Goal: Task Accomplishment & Management: Manage account settings

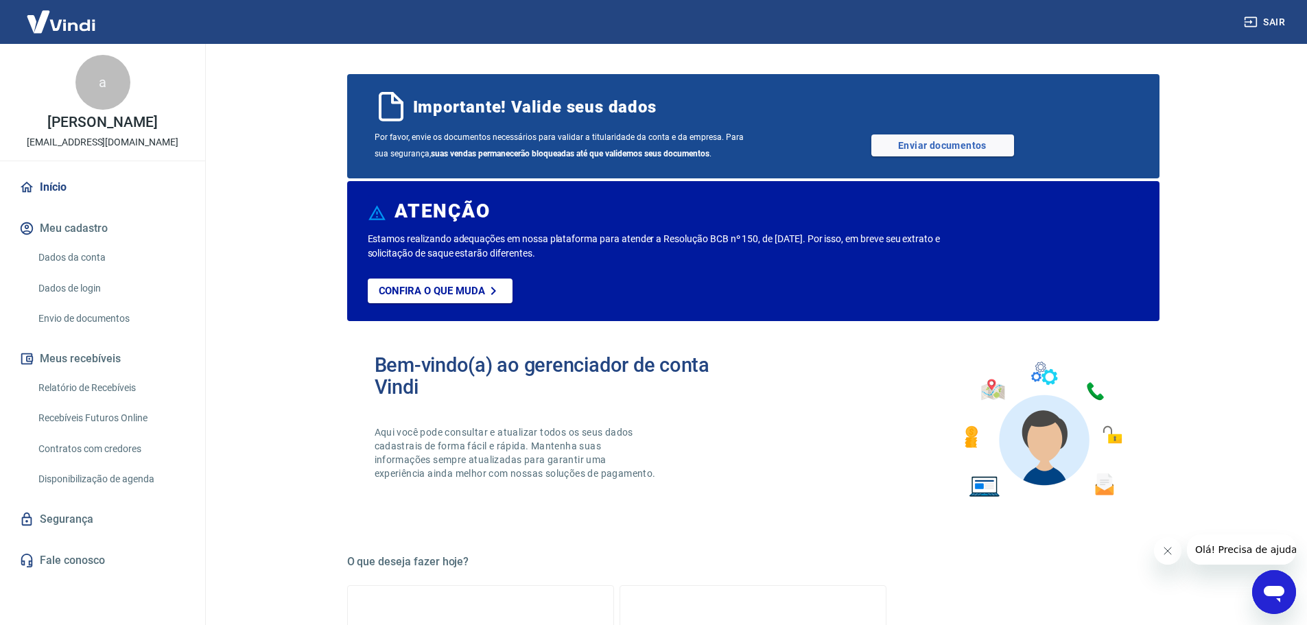
click at [75, 257] on link "Dados da conta" at bounding box center [111, 258] width 156 height 28
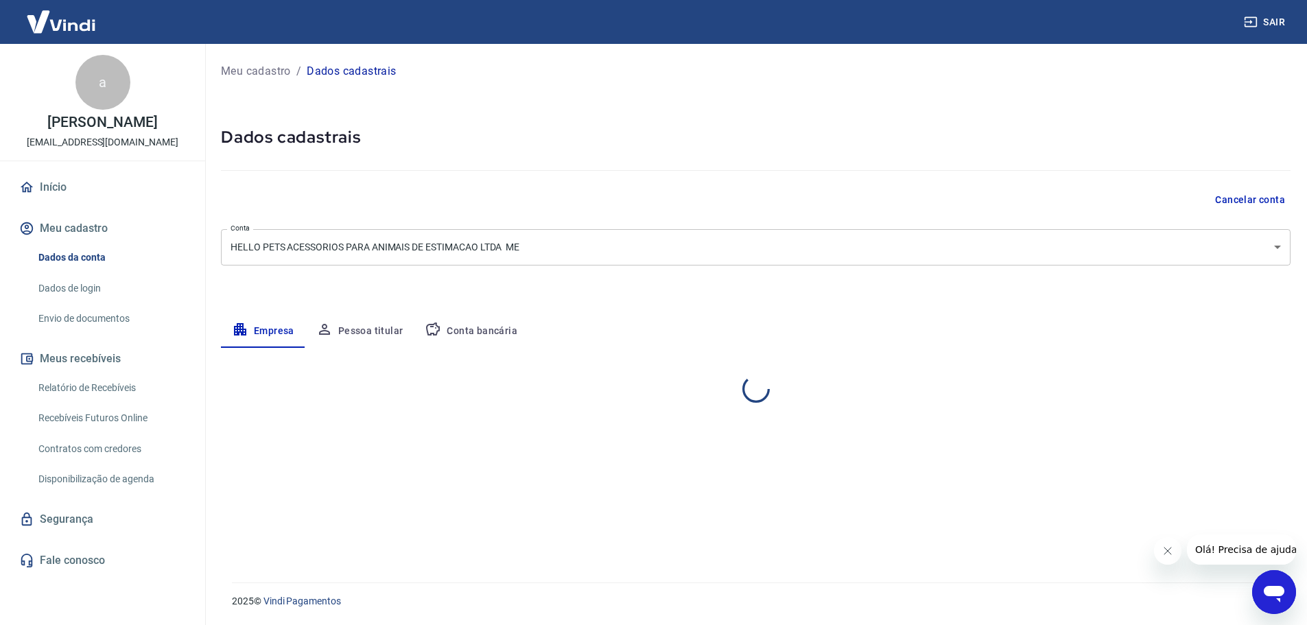
select select "PR"
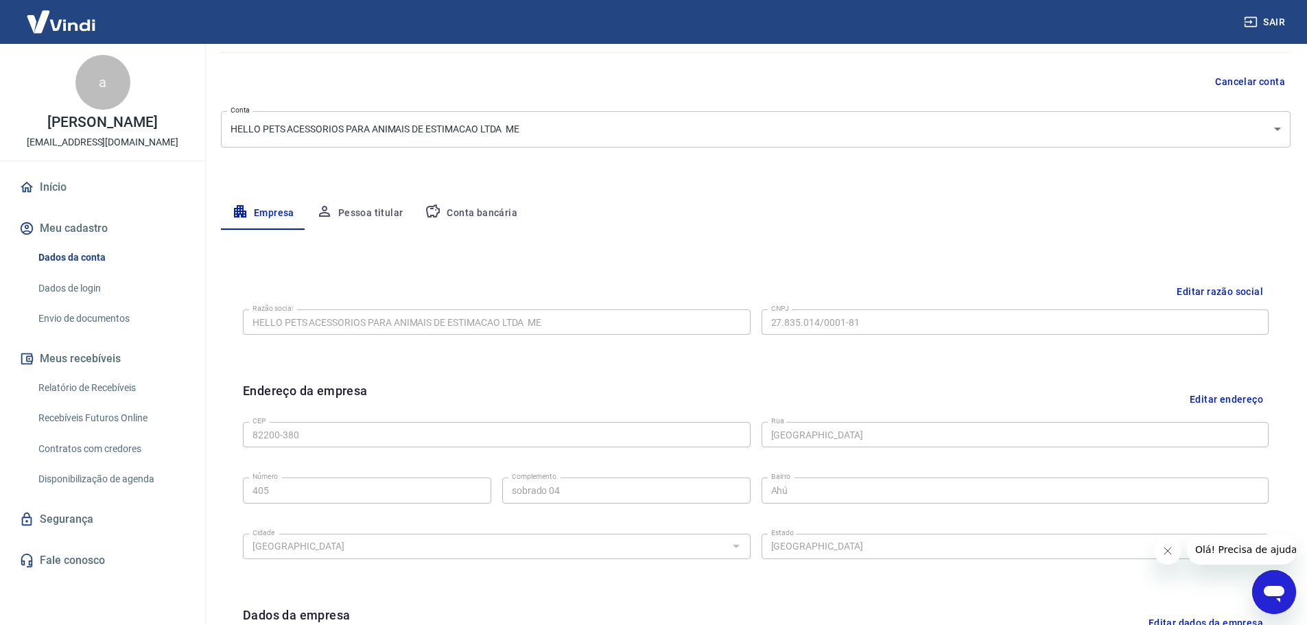
scroll to position [137, 0]
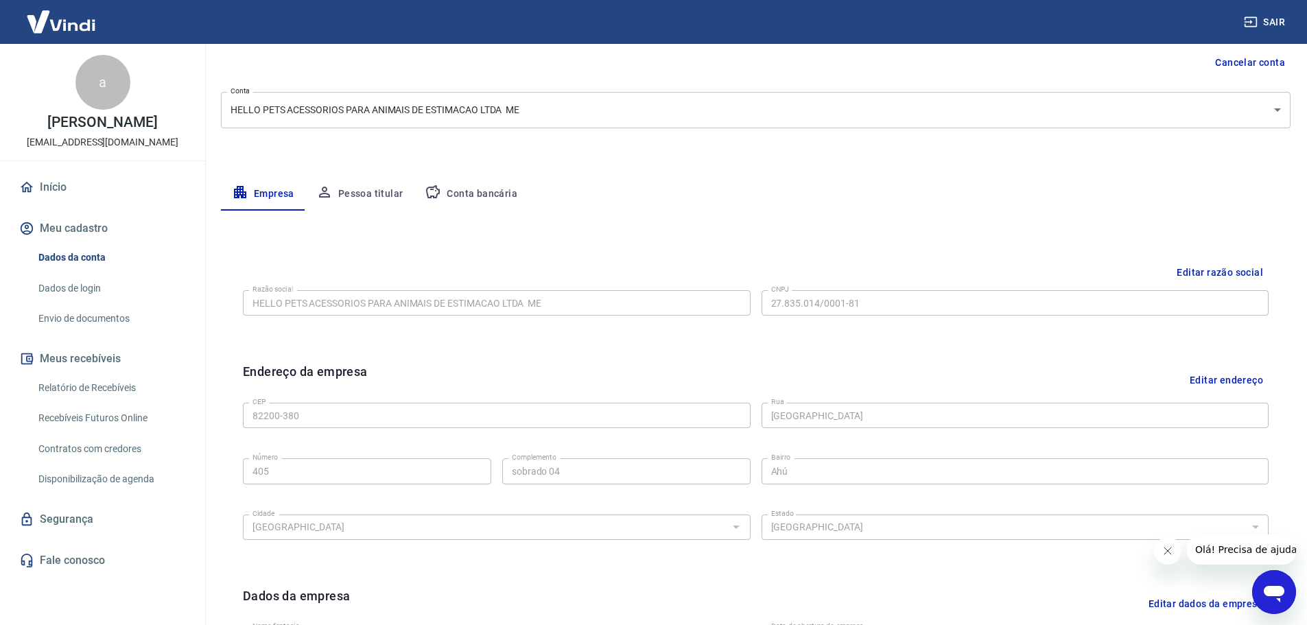
click at [1183, 273] on button "Editar razão social" at bounding box center [1220, 272] width 97 height 25
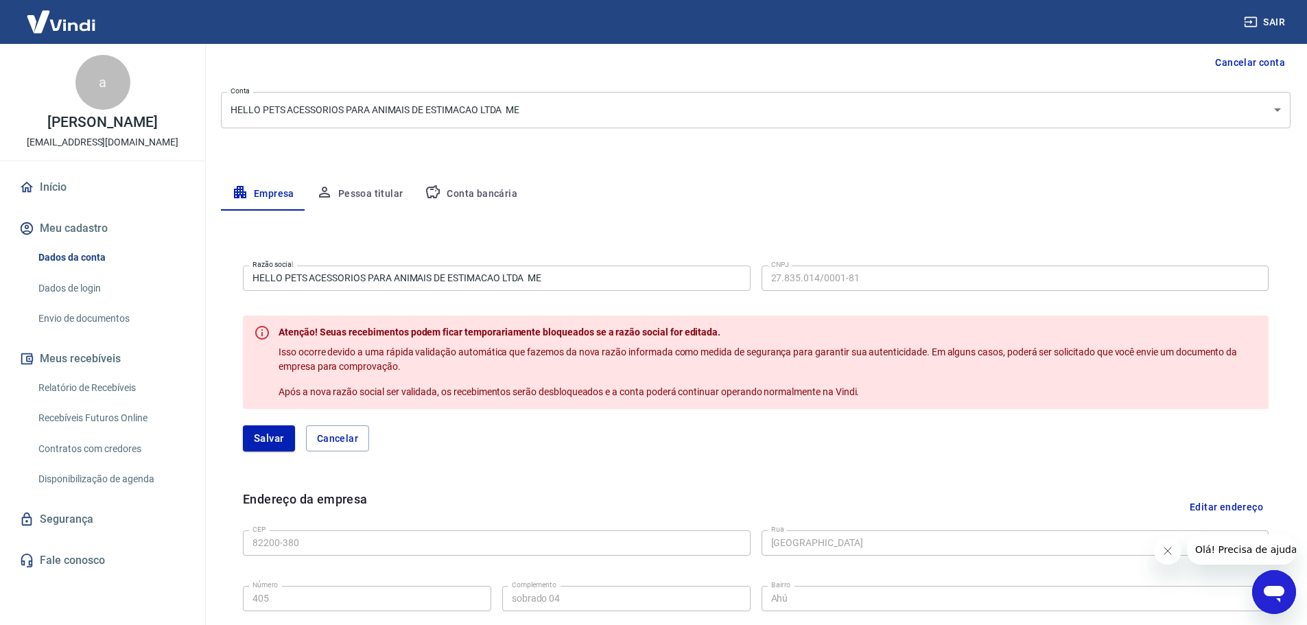
click at [516, 279] on input "HELLO PETS ACESSORIOS PARA ANIMAIS DE ESTIMACAO LTDA ­ ME" at bounding box center [497, 278] width 508 height 25
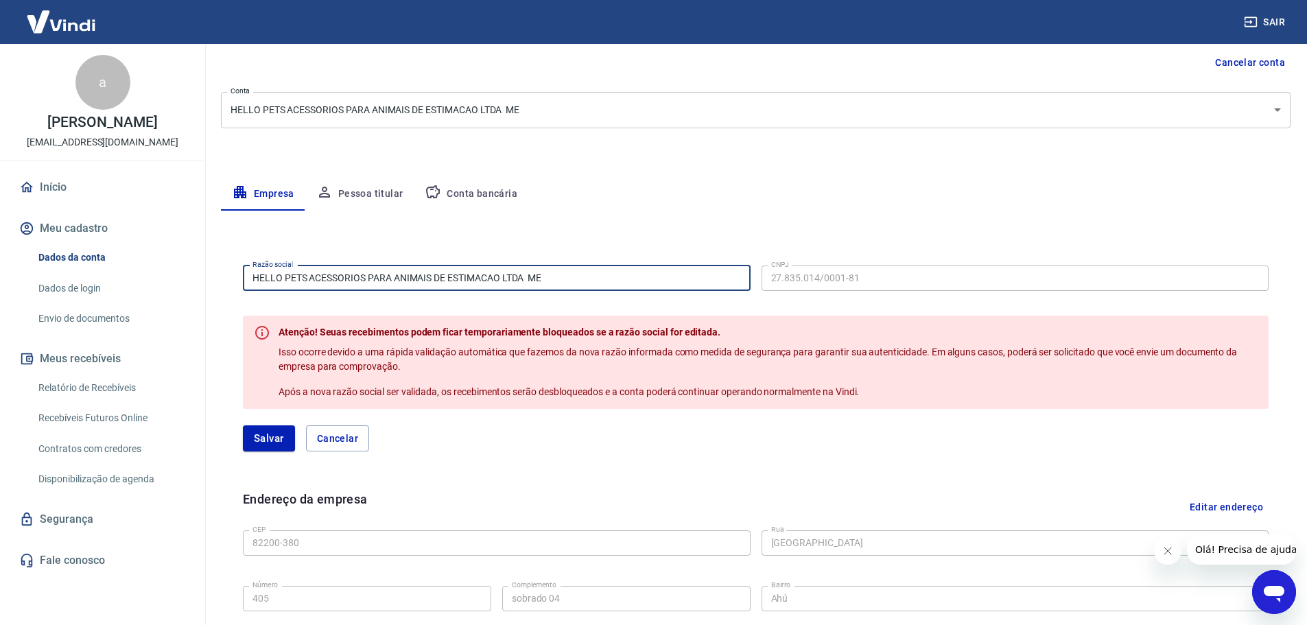
drag, startPoint x: 556, startPoint y: 279, endPoint x: 233, endPoint y: 279, distance: 323.3
click at [233, 279] on div "Razão social HELLO PETS ACESSORIOS PARA ANIMAIS DE ESTIMACAO LTDA ­ ME Razão so…" at bounding box center [756, 364] width 1048 height 230
type input "z"
drag, startPoint x: 369, startPoint y: 279, endPoint x: 243, endPoint y: 270, distance: 126.7
click at [243, 270] on input "ZONATO & TURNER" at bounding box center [497, 278] width 508 height 25
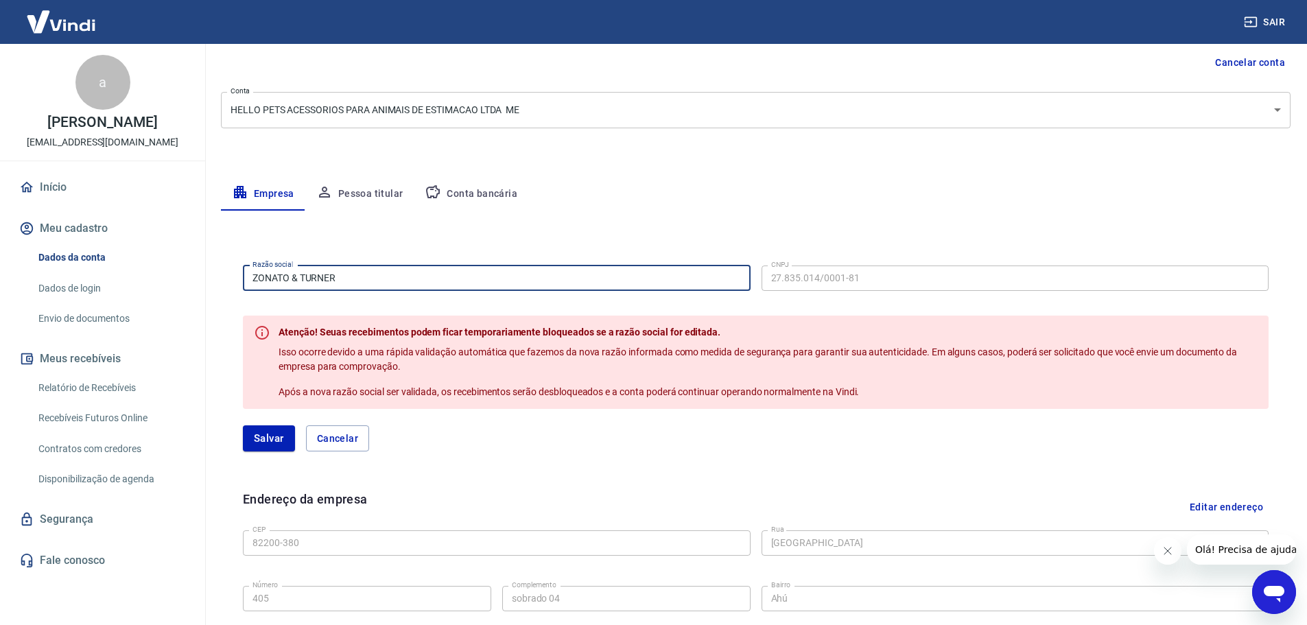
paste input "NER ACESSÓRIOS PARA ANIMAIS DE ESTIMAÇÃO LTDA"
type input "ZONATO & TUNER ACESSÓRIOS PARA ANIMAIS DE ESTIMAÇÃO LTDA"
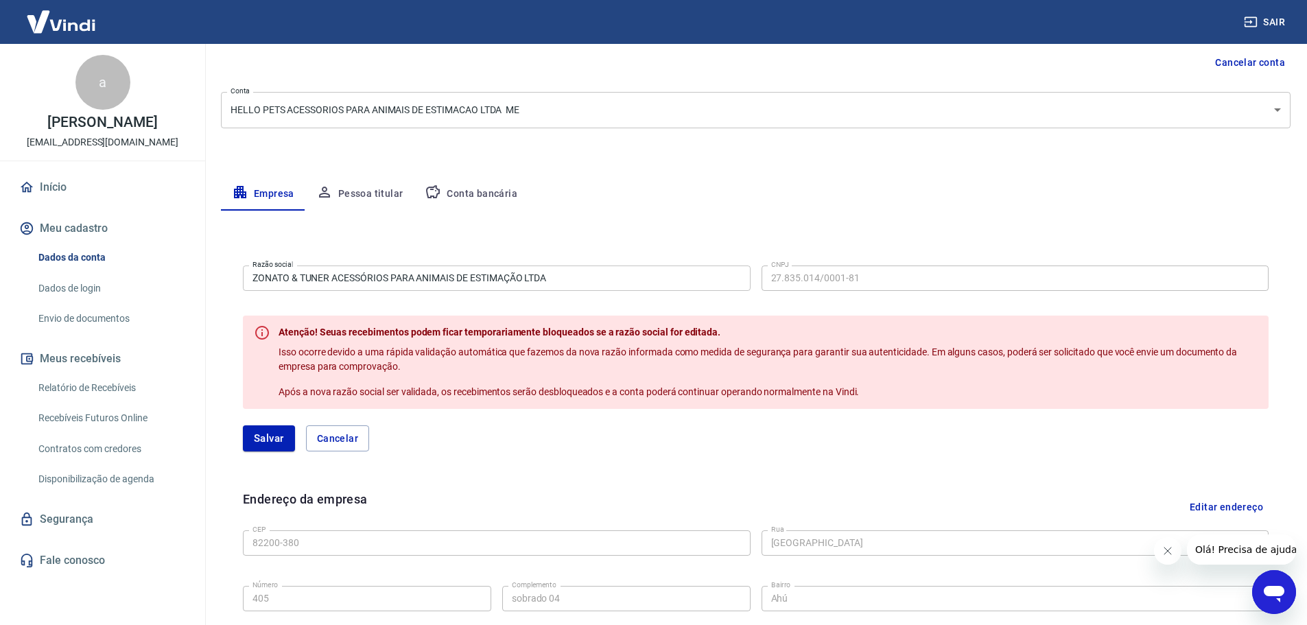
click at [612, 208] on div "Empresa Pessoa titular Conta bancária" at bounding box center [756, 194] width 1070 height 33
click at [283, 439] on button "Salvar" at bounding box center [269, 439] width 52 height 26
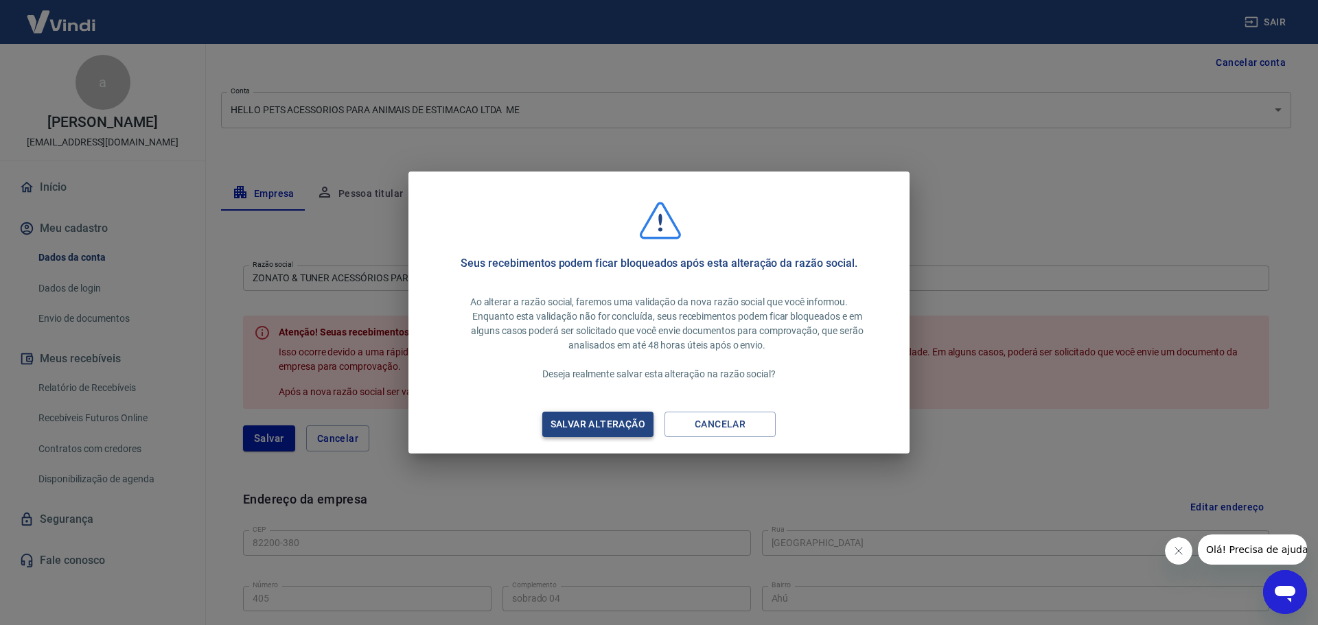
click at [617, 424] on div "Salvar alteração" at bounding box center [598, 424] width 128 height 17
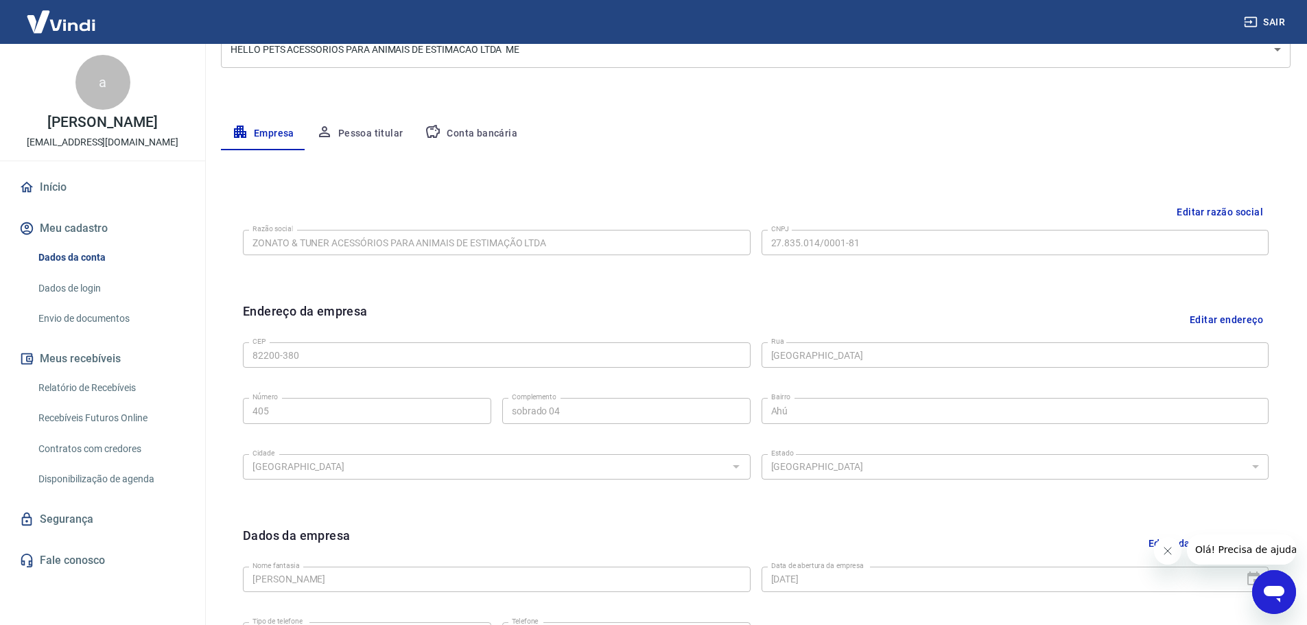
scroll to position [90, 0]
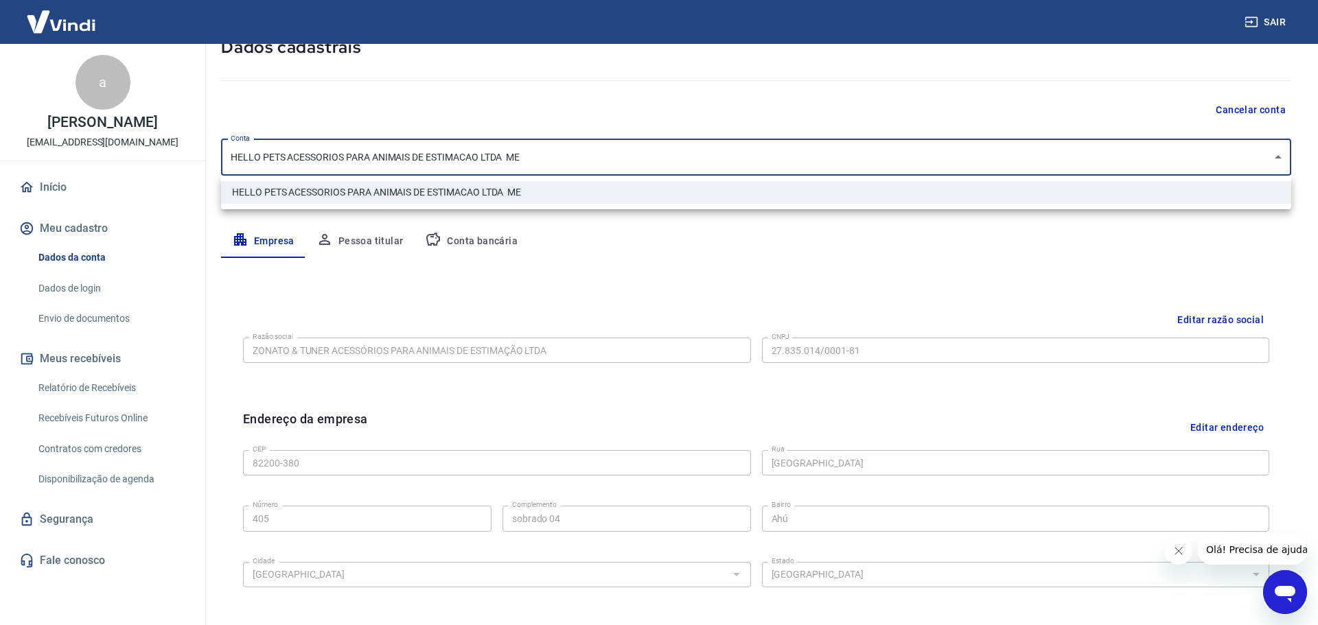
click at [572, 161] on body "Sair a andressa zonato [EMAIL_ADDRESS][DOMAIN_NAME] Início Meu cadastro Dados d…" at bounding box center [659, 222] width 1318 height 625
click at [1277, 155] on div at bounding box center [659, 312] width 1318 height 625
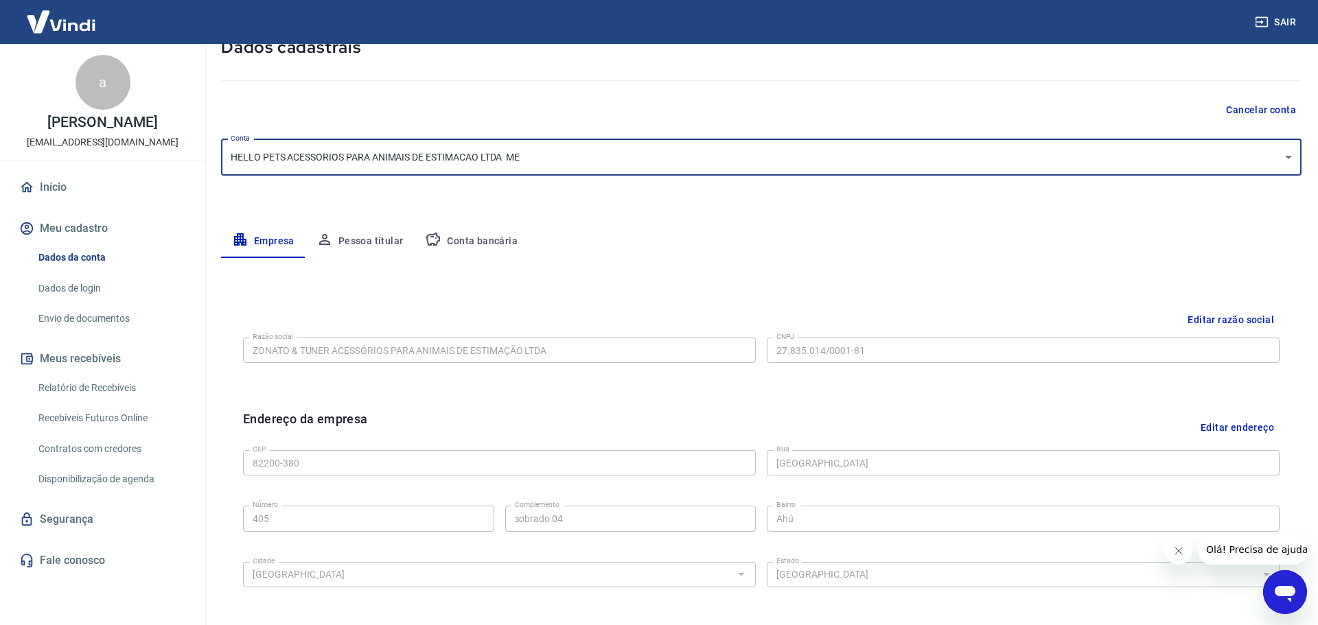
click at [1277, 155] on body "Sair a andressa zonato [EMAIL_ADDRESS][DOMAIN_NAME] Início Meu cadastro Dados d…" at bounding box center [659, 222] width 1318 height 625
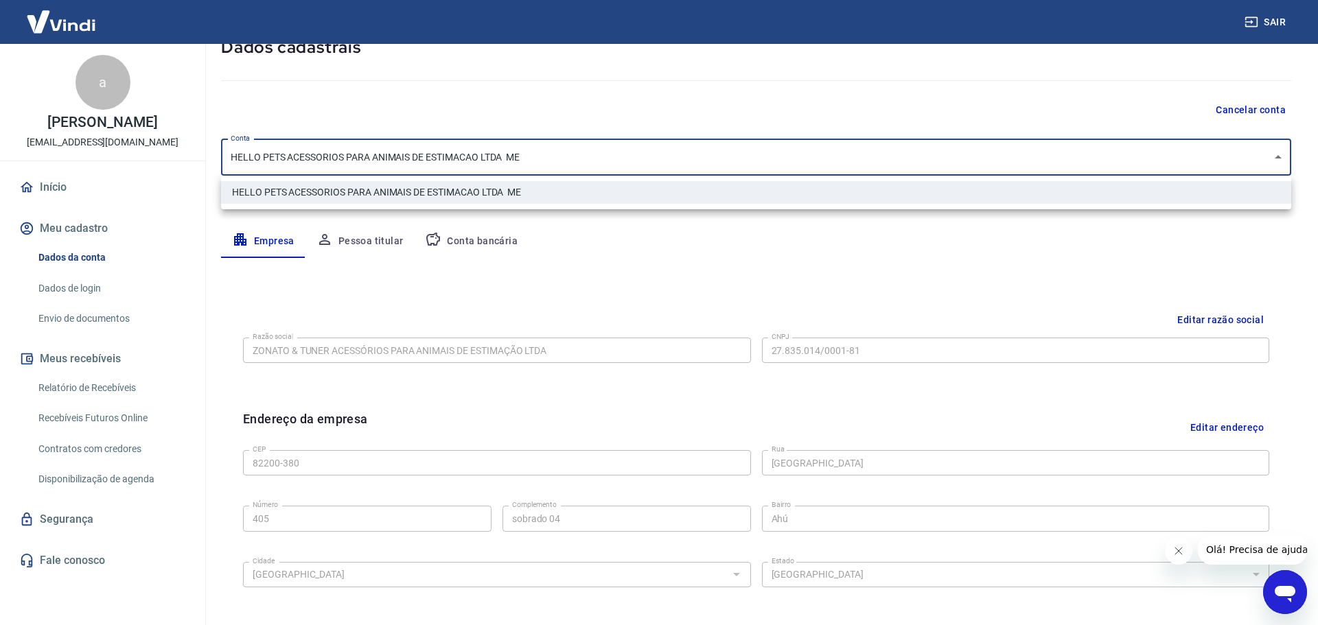
click at [690, 292] on div at bounding box center [659, 312] width 1318 height 625
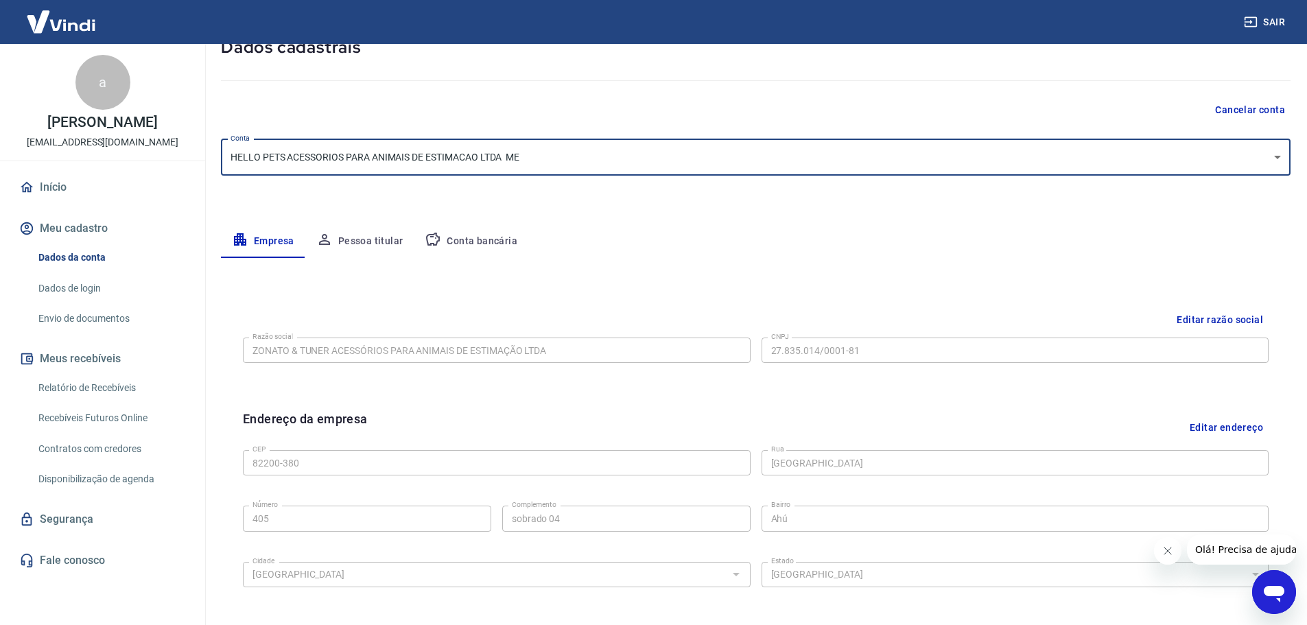
click at [347, 240] on button "Pessoa titular" at bounding box center [359, 241] width 109 height 33
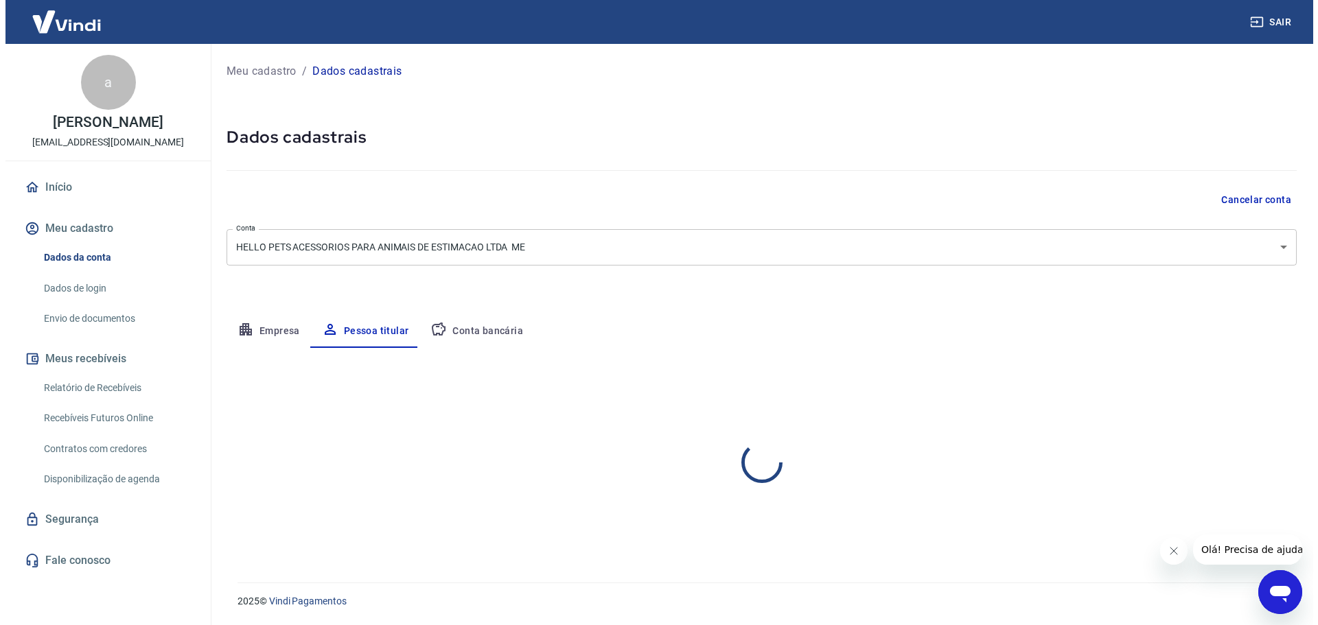
scroll to position [0, 0]
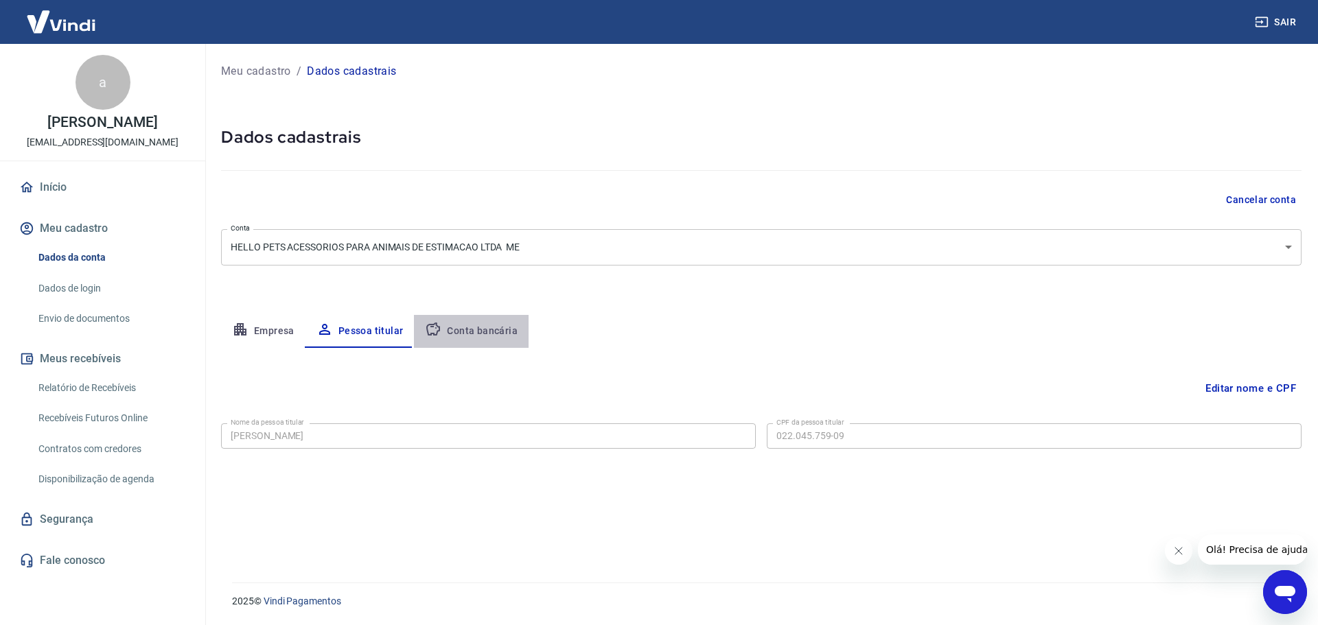
click at [493, 323] on button "Conta bancária" at bounding box center [471, 331] width 115 height 33
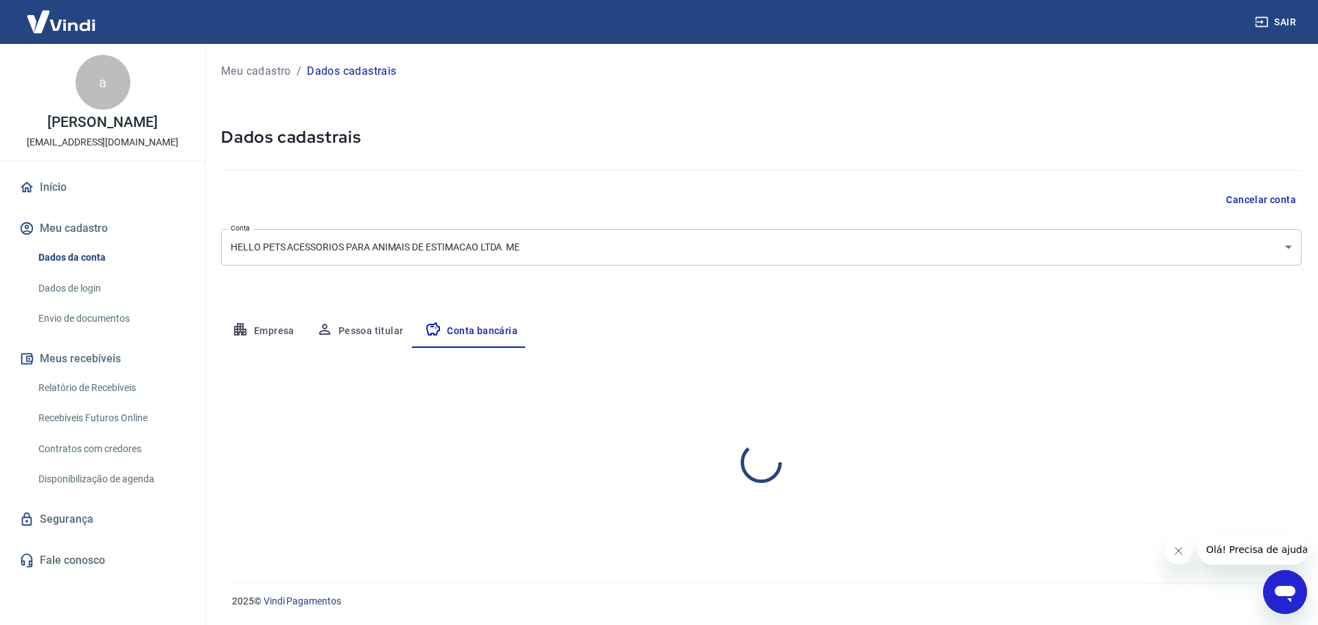
select select "1"
click at [875, 450] on div "Banco 336 - BANCO C6 BANK Banco Tipo de conta Conta Corrente Conta Poupança Tip…" at bounding box center [761, 468] width 1080 height 101
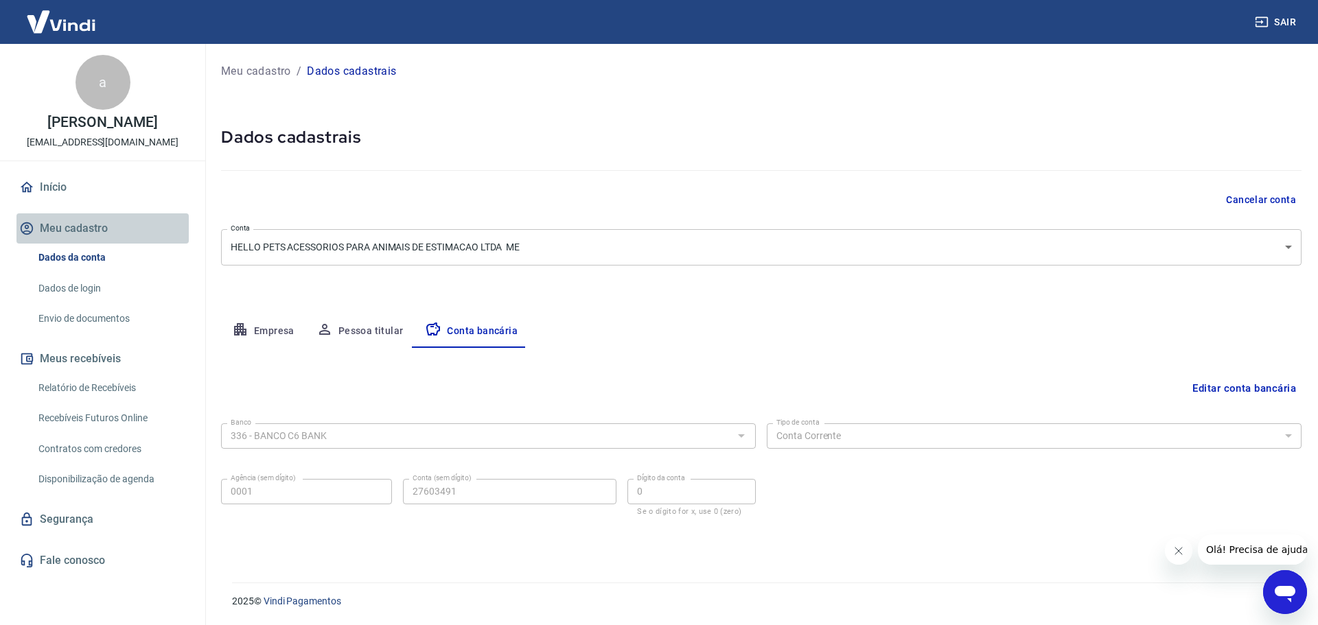
click at [91, 223] on button "Meu cadastro" at bounding box center [102, 228] width 172 height 30
click at [80, 252] on link "Dados da conta" at bounding box center [111, 258] width 156 height 28
click at [93, 565] on link "Fale conosco" at bounding box center [102, 561] width 172 height 30
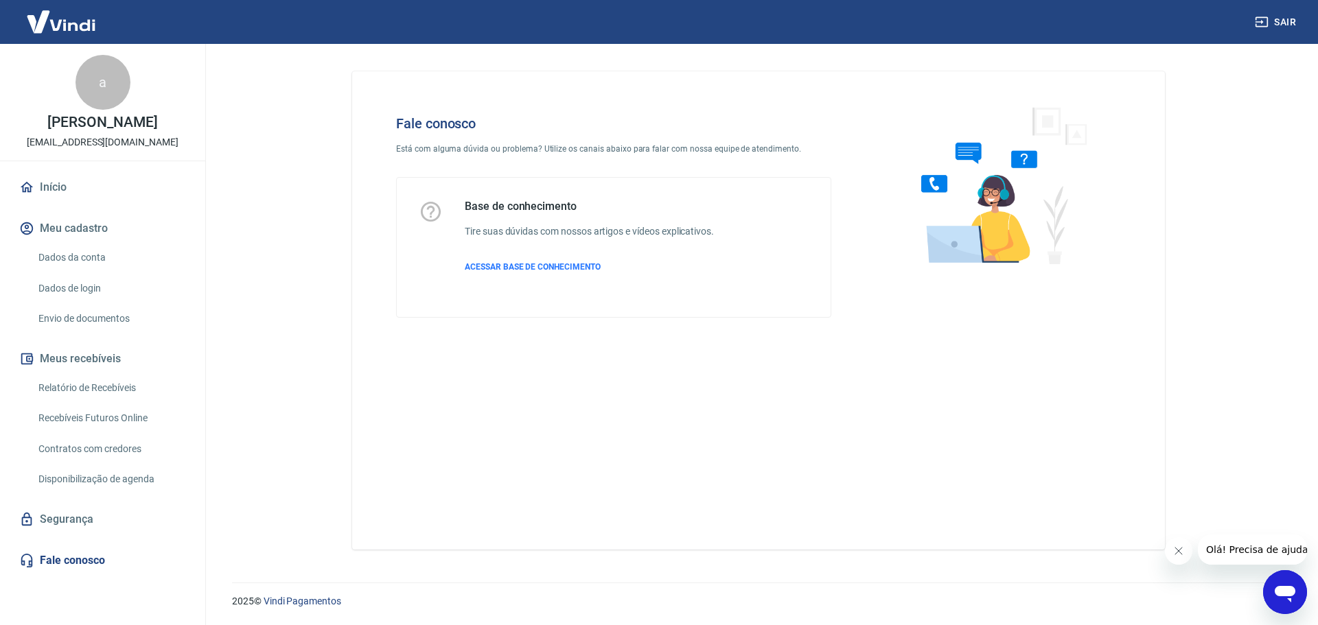
click at [1288, 584] on icon "Abrir janela de mensagens" at bounding box center [1284, 592] width 25 height 25
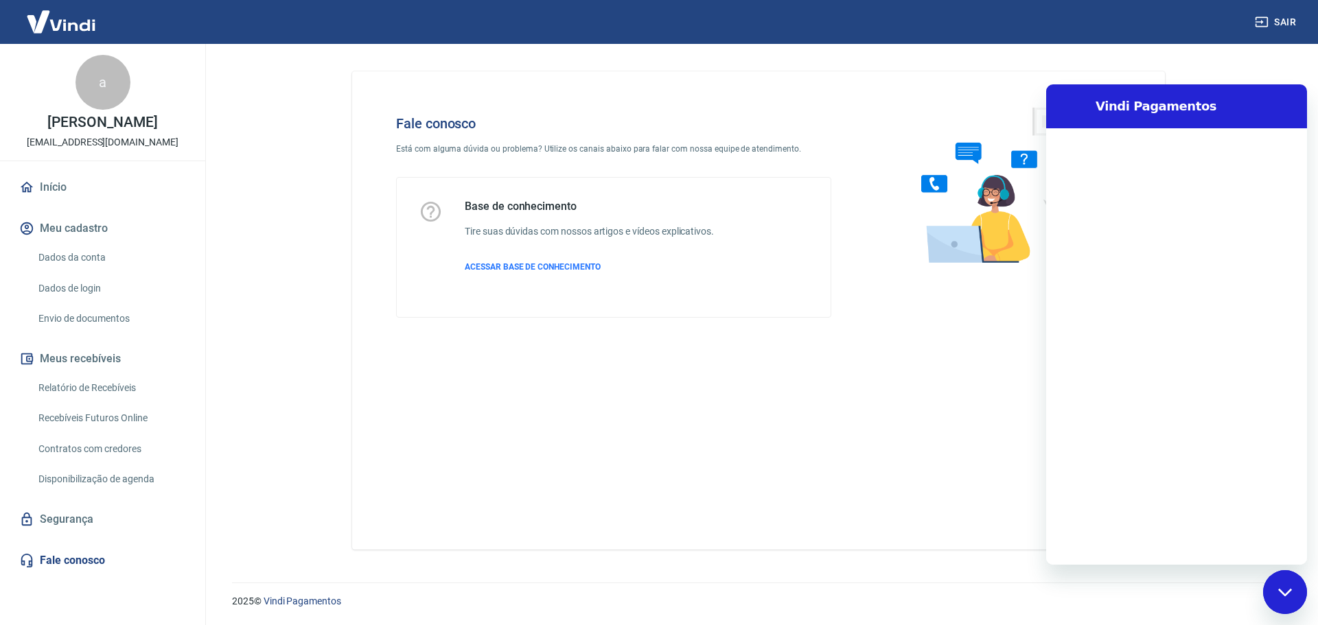
click at [1128, 461] on div at bounding box center [1176, 346] width 261 height 437
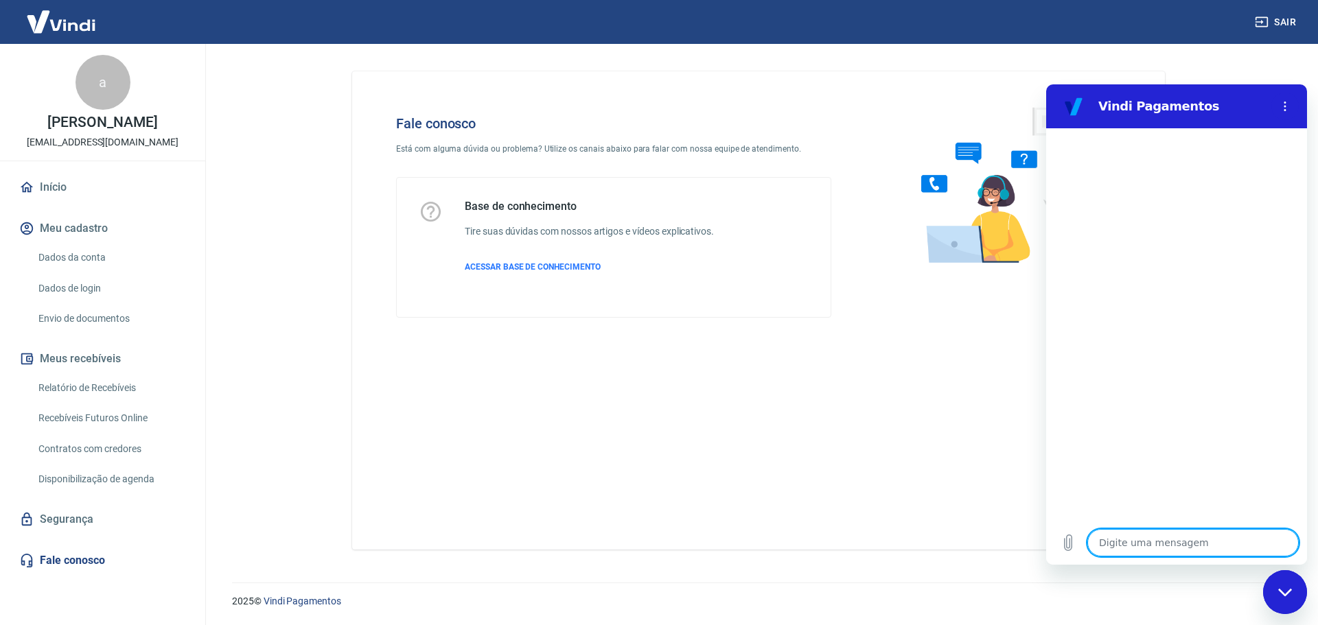
click at [1126, 549] on textarea at bounding box center [1192, 542] width 211 height 27
type textarea "o"
type textarea "x"
type textarea "ol"
type textarea "x"
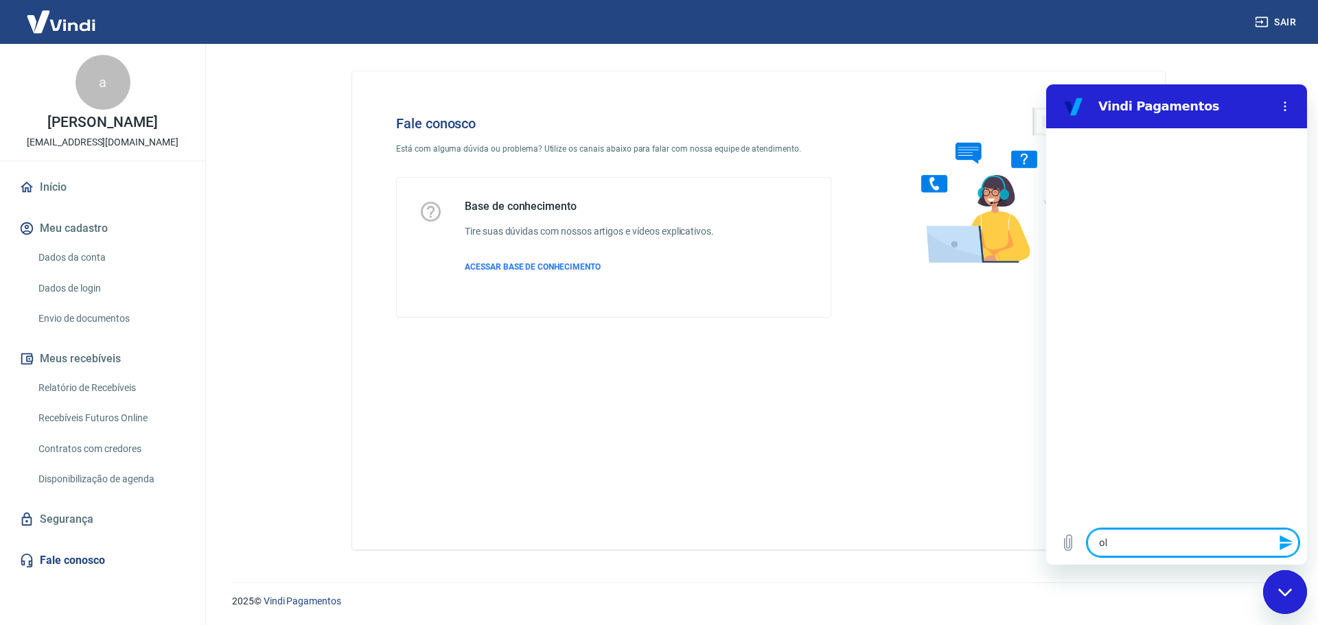
type textarea "ola"
type textarea "x"
type textarea "ola"
type textarea "x"
type textarea "[PERSON_NAME]"
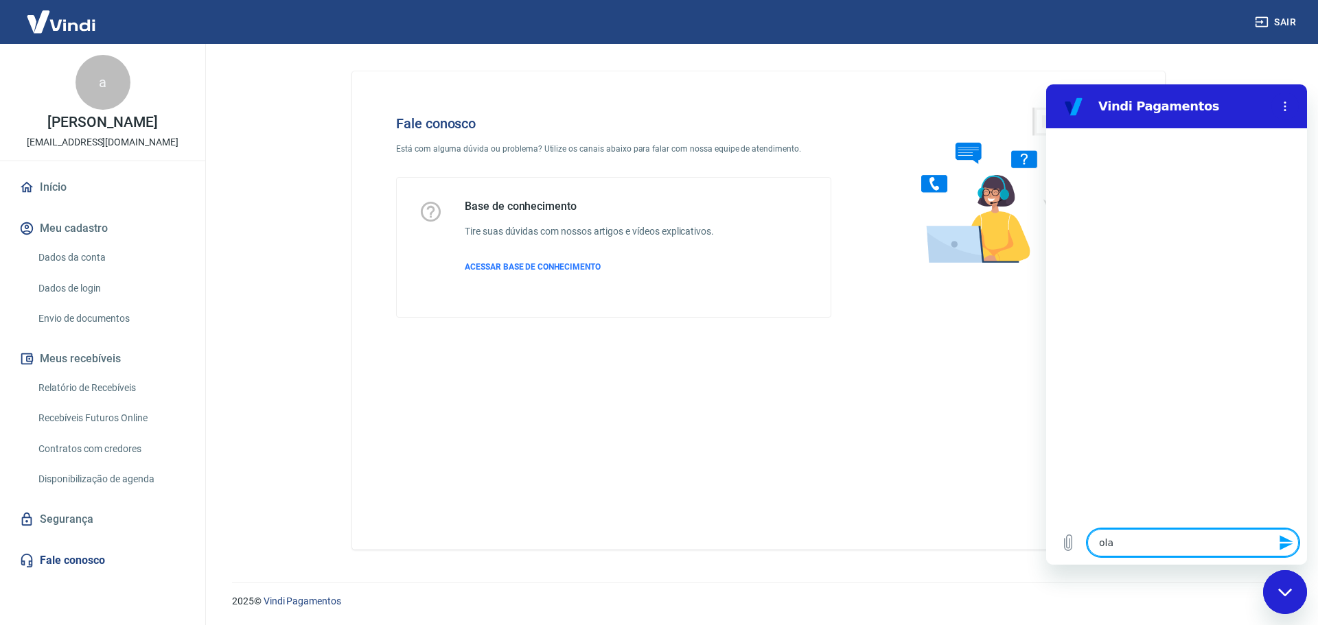
type textarea "x"
type textarea "[PERSON_NAME]"
type textarea "x"
type textarea "[PERSON_NAME]"
type textarea "x"
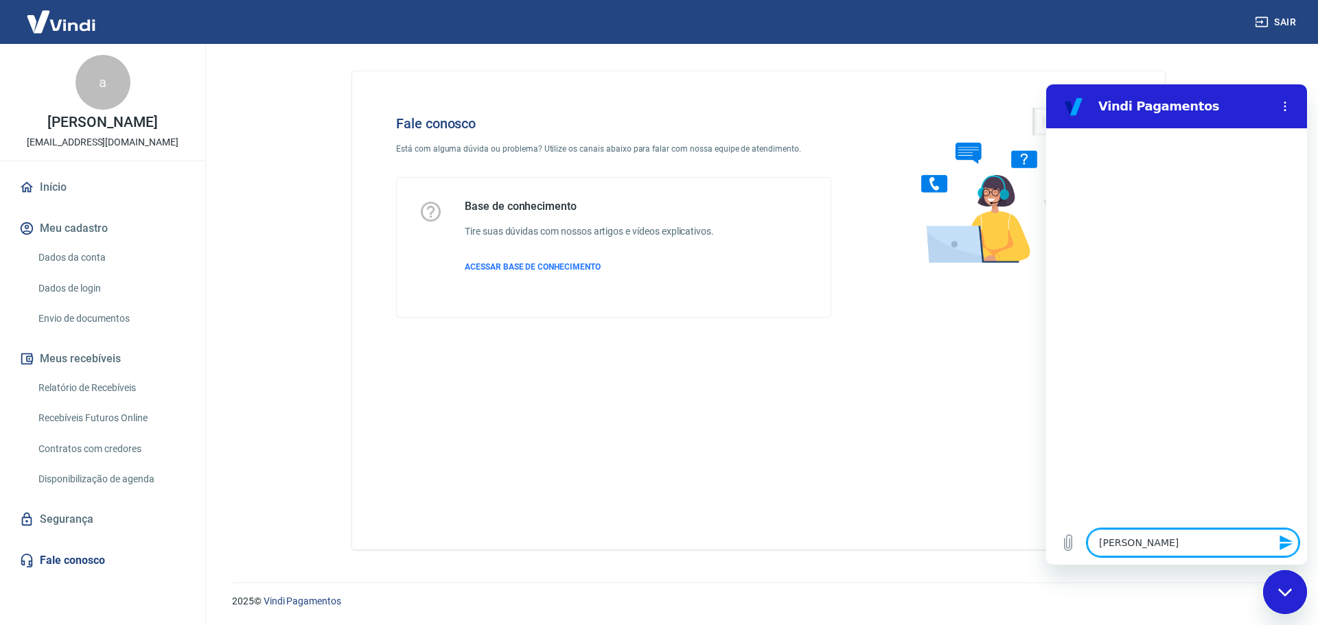
type textarea "[PERSON_NAME]"
type textarea "x"
type textarea "ola boa t"
type textarea "x"
type textarea "ola boa ta"
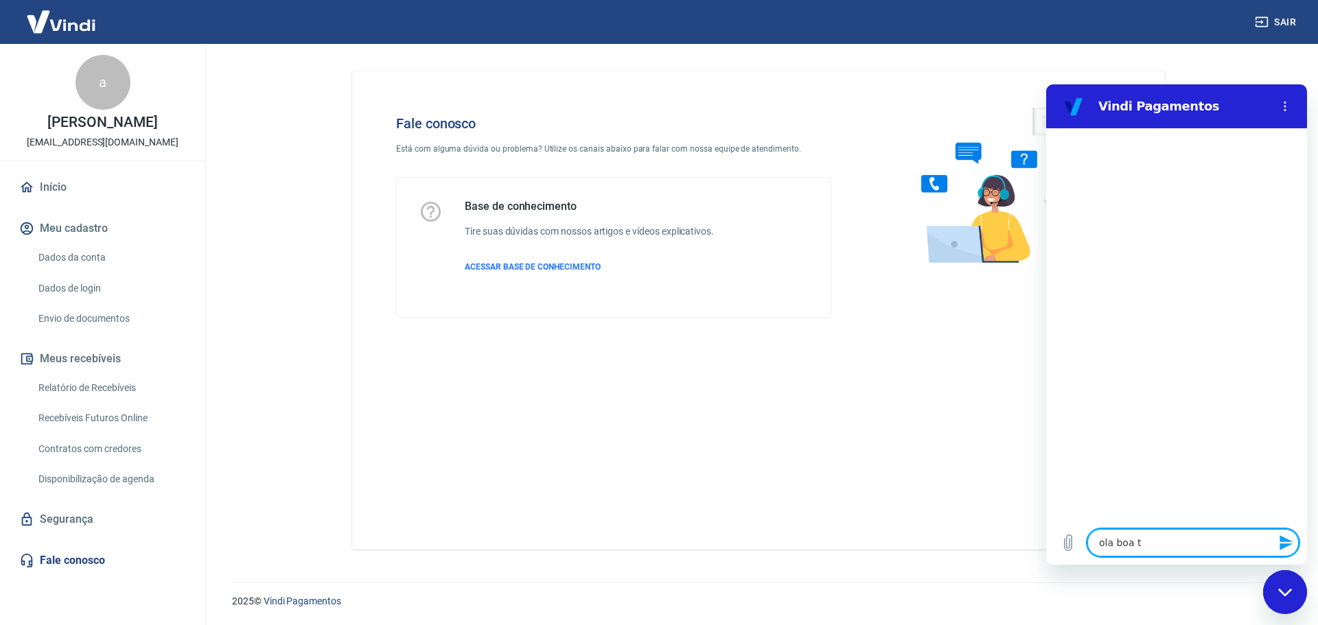
type textarea "x"
type textarea "ola boa tar"
type textarea "x"
type textarea "ola boa tard"
type textarea "x"
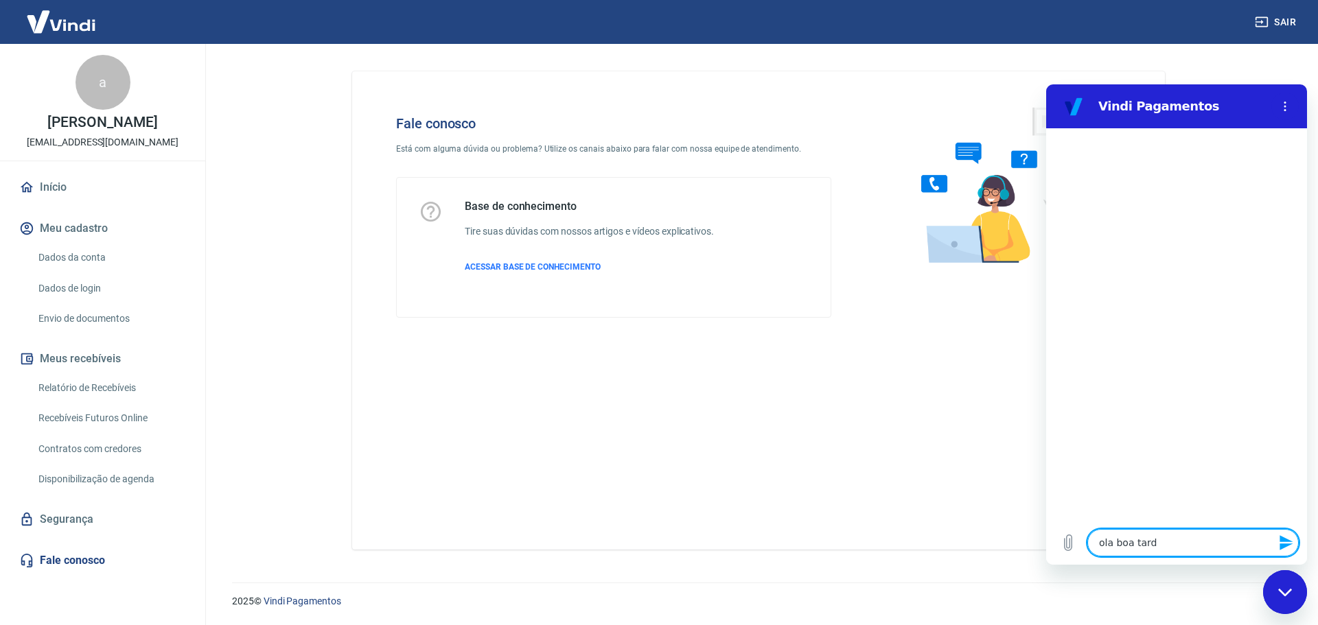
type textarea "[PERSON_NAME] tarde"
type textarea "x"
type textarea "[PERSON_NAME] tarde"
type textarea "x"
type textarea "ola boa tarde t"
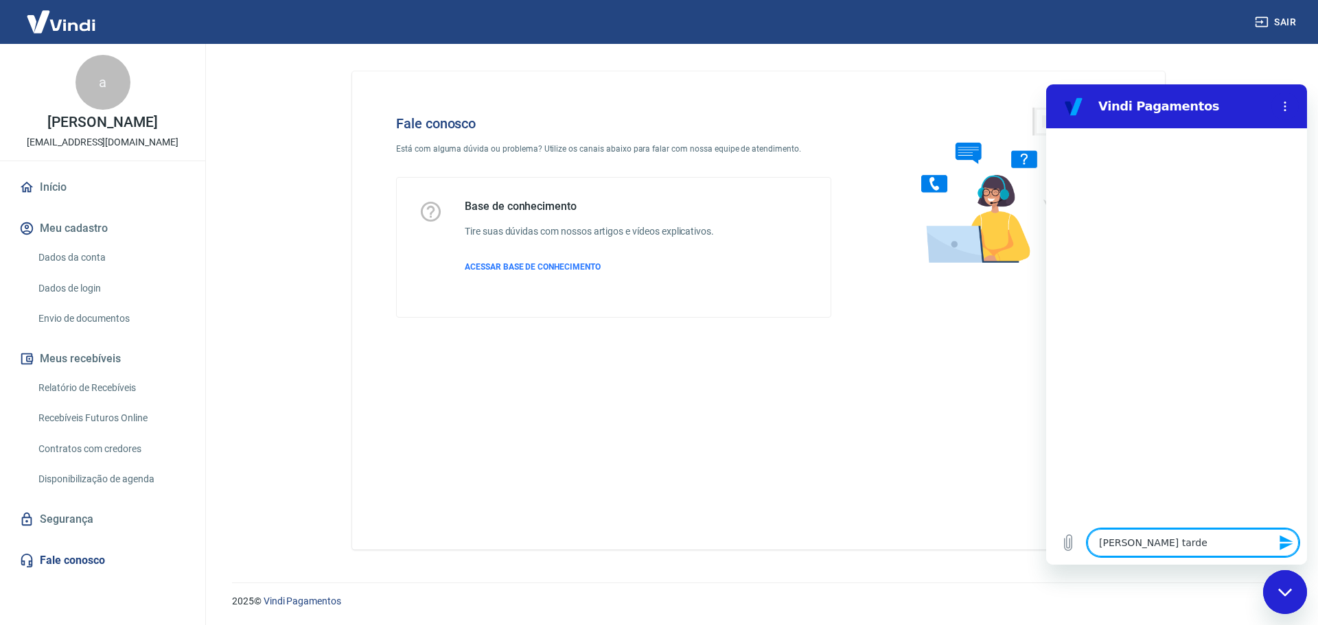
type textarea "x"
type textarea "ola boa tarde tu"
type textarea "x"
type textarea "[PERSON_NAME] tarde tud"
type textarea "x"
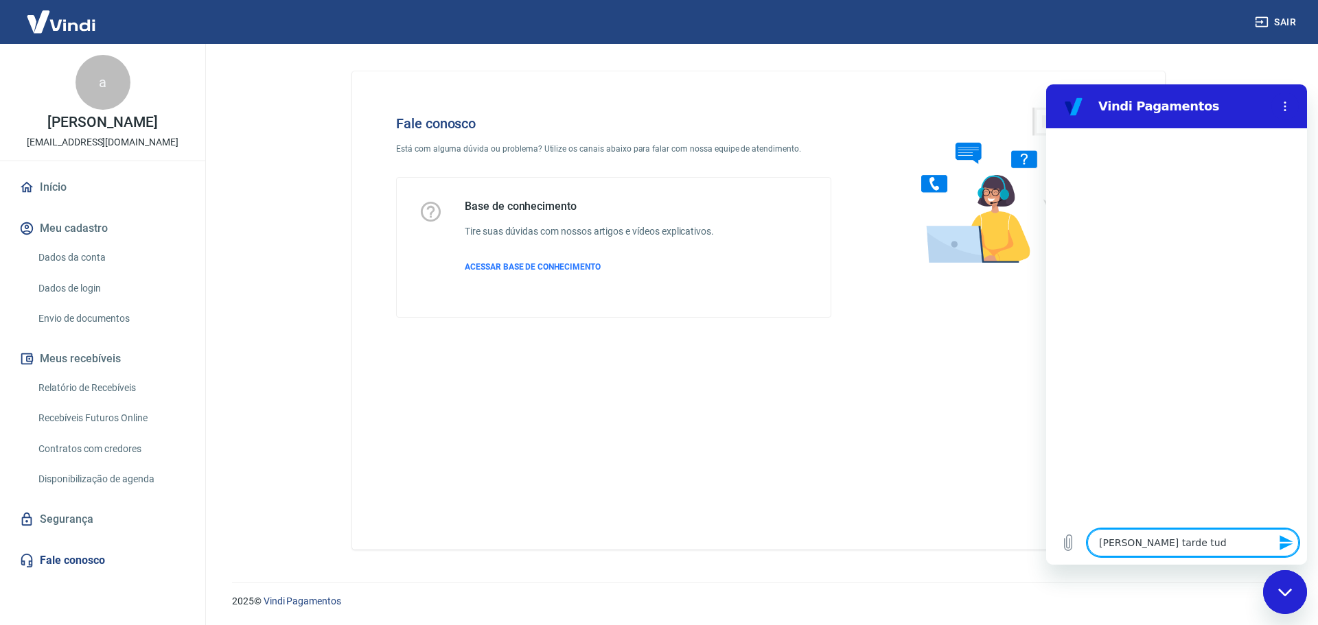
type textarea "[PERSON_NAME] tarde tudo"
type textarea "x"
type textarea "[PERSON_NAME] tarde tudo"
type textarea "x"
type textarea "ola boa tarde tudo b"
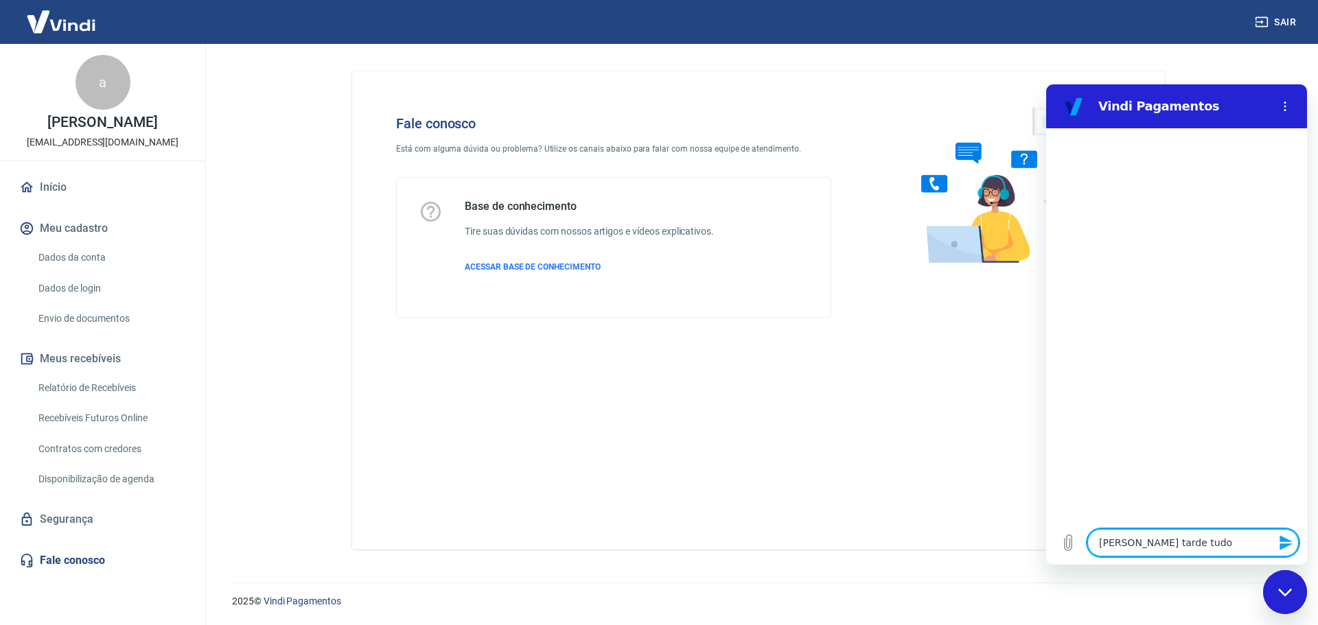
type textarea "x"
type textarea "ola boa tarde tudo be"
type textarea "x"
type textarea "[PERSON_NAME] tarde tudo bem"
type textarea "x"
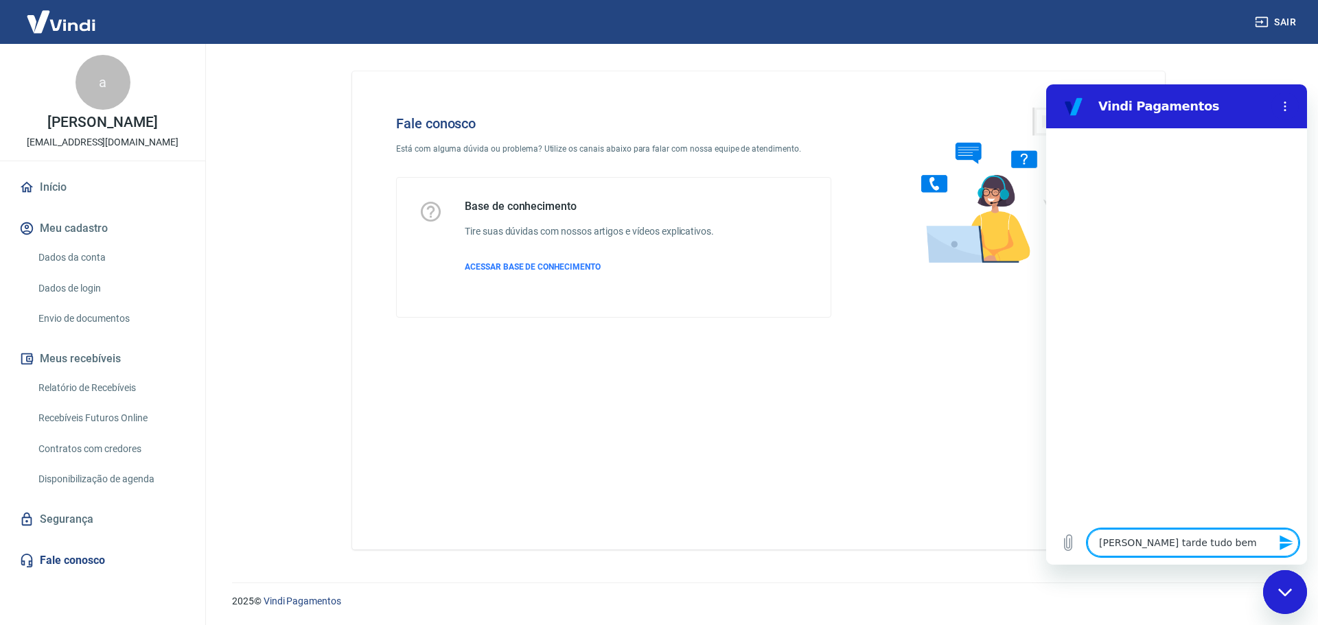
type textarea "[PERSON_NAME] tarde tudo bem?"
type textarea "x"
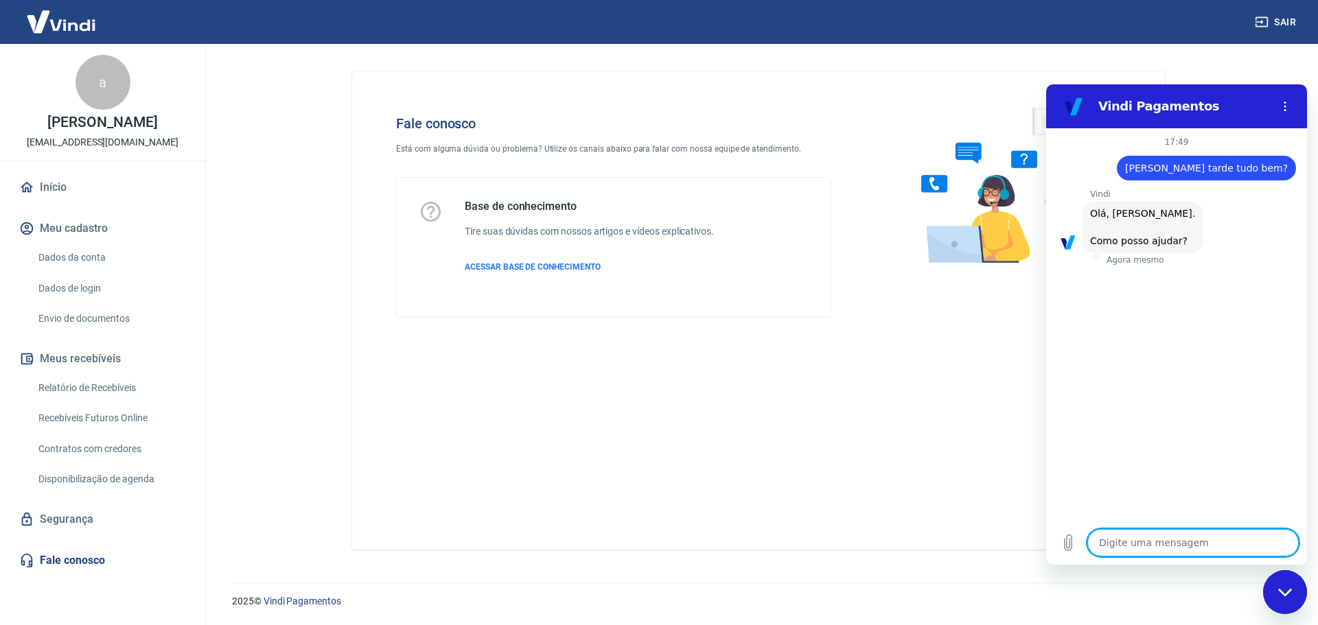
scroll to position [32, 0]
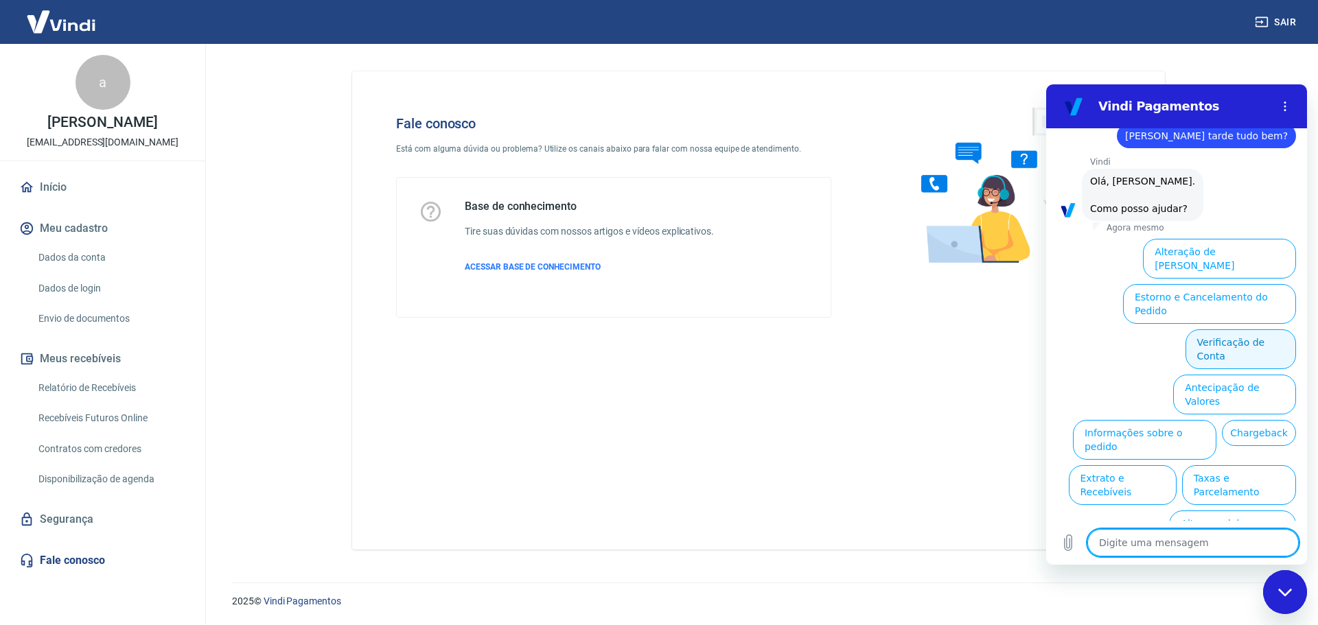
click at [1203, 329] on button "Verificação de Conta" at bounding box center [1240, 349] width 111 height 40
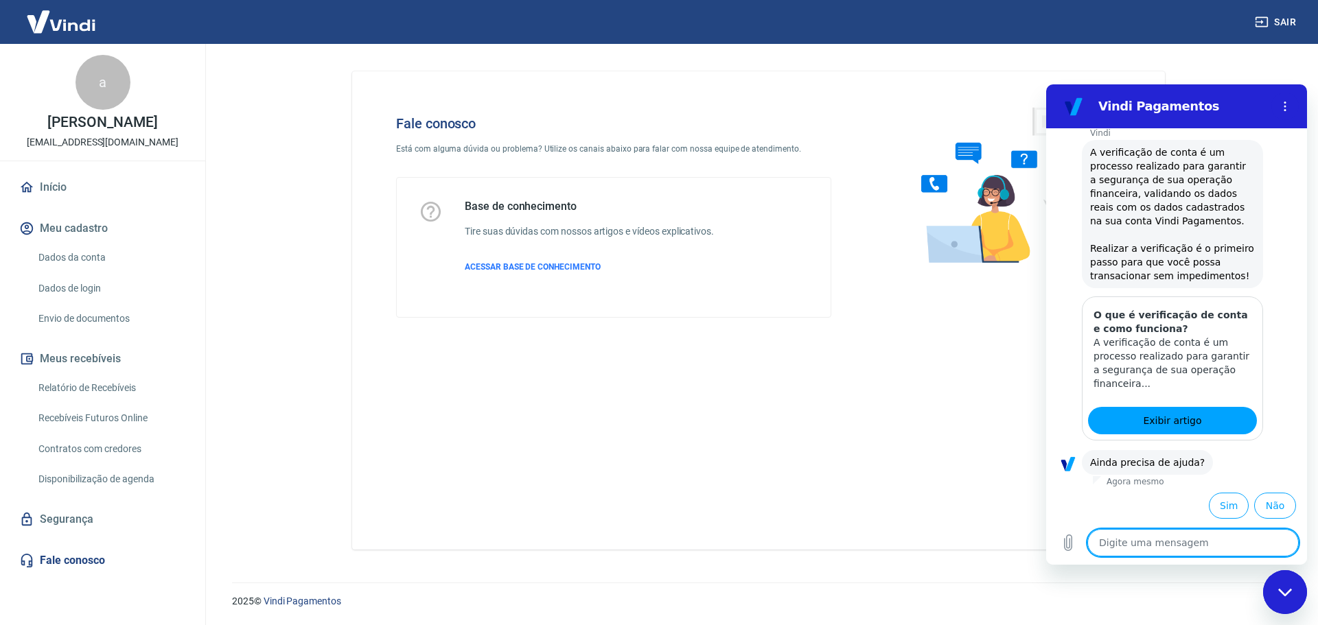
scroll to position [168, 0]
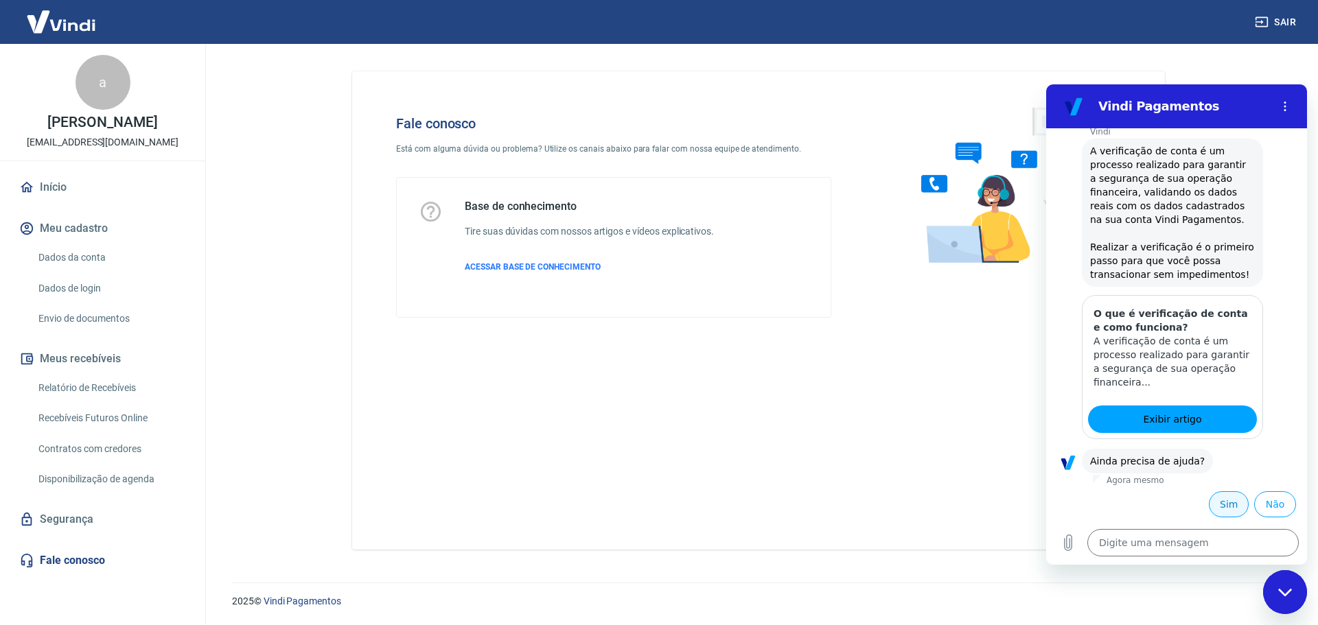
click at [1218, 505] on button "Sim" at bounding box center [1229, 504] width 40 height 26
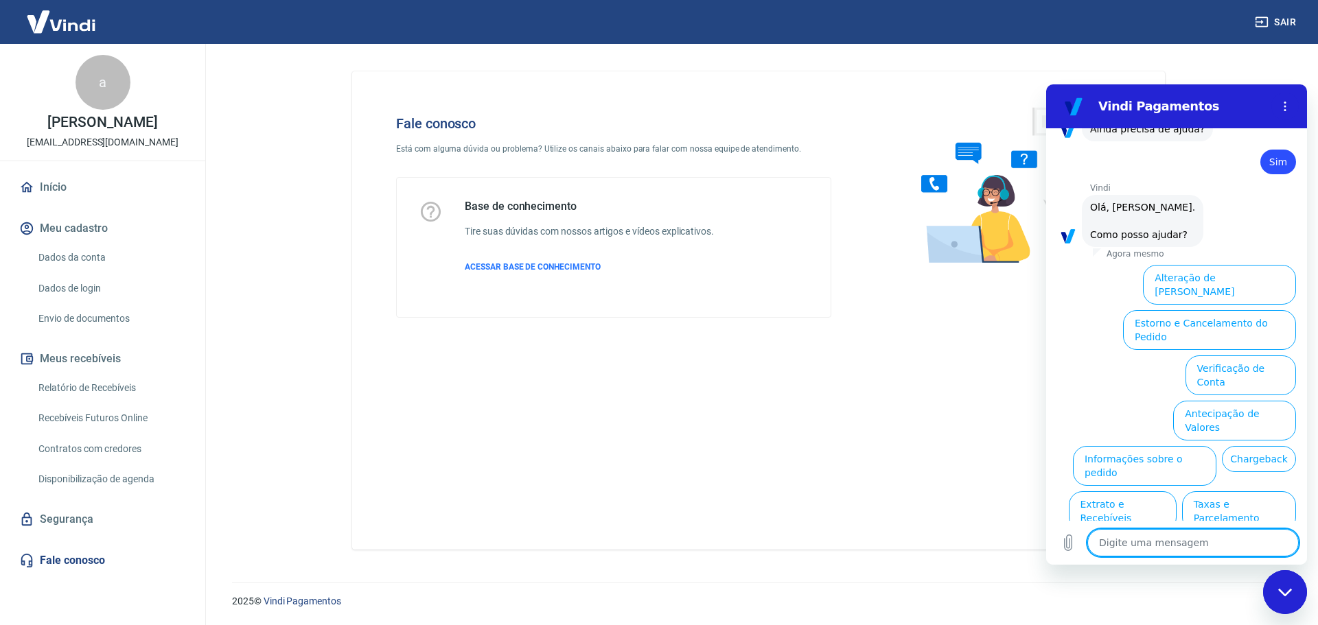
scroll to position [526, 0]
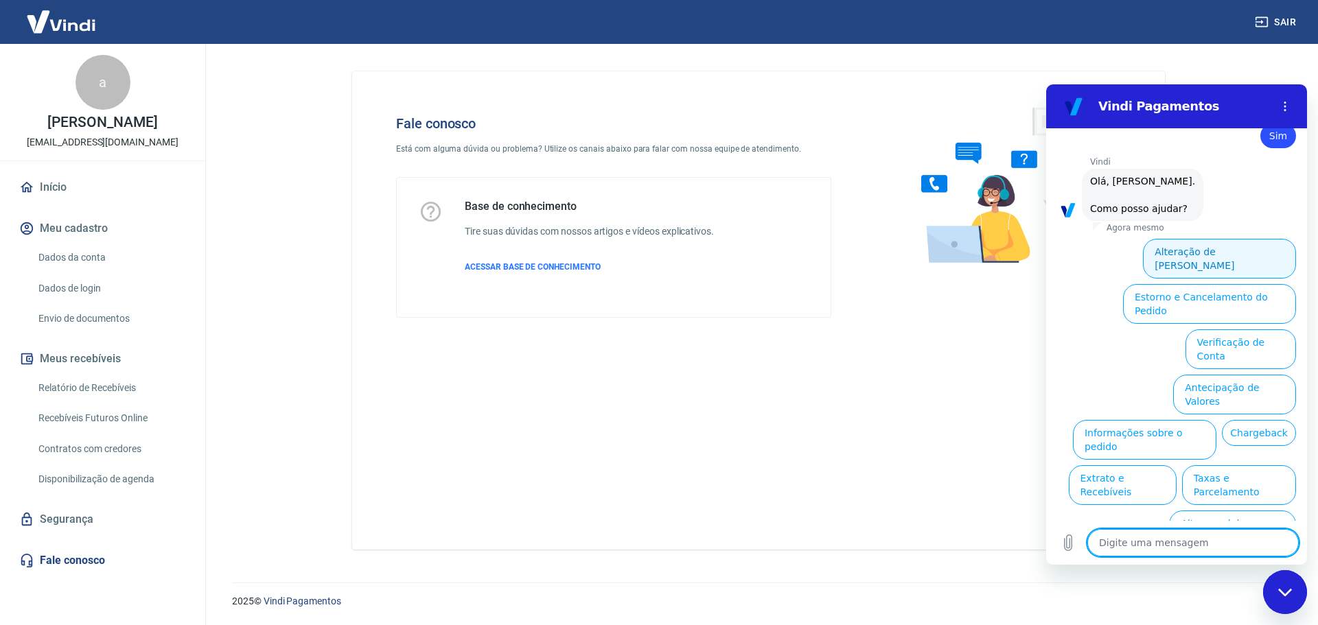
click at [1222, 253] on button "Alteração de [PERSON_NAME]" at bounding box center [1219, 259] width 153 height 40
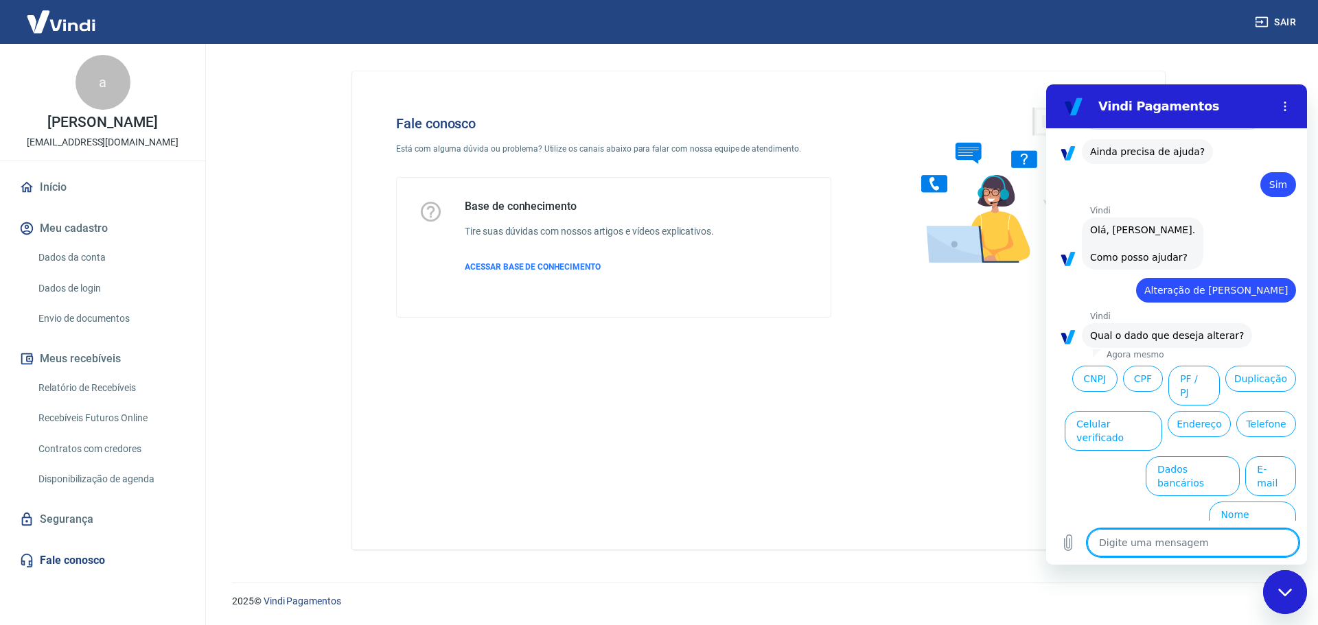
scroll to position [478, 0]
click at [1227, 508] on button "Nome Fantasia" at bounding box center [1252, 521] width 87 height 40
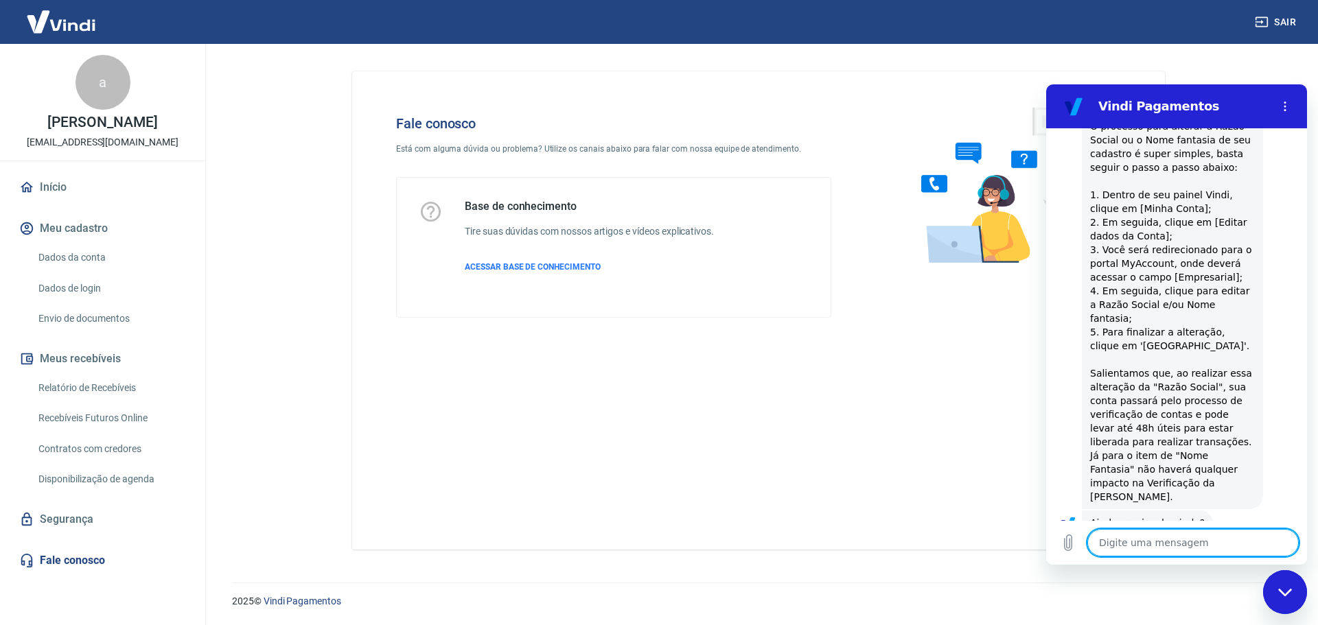
scroll to position [800, 0]
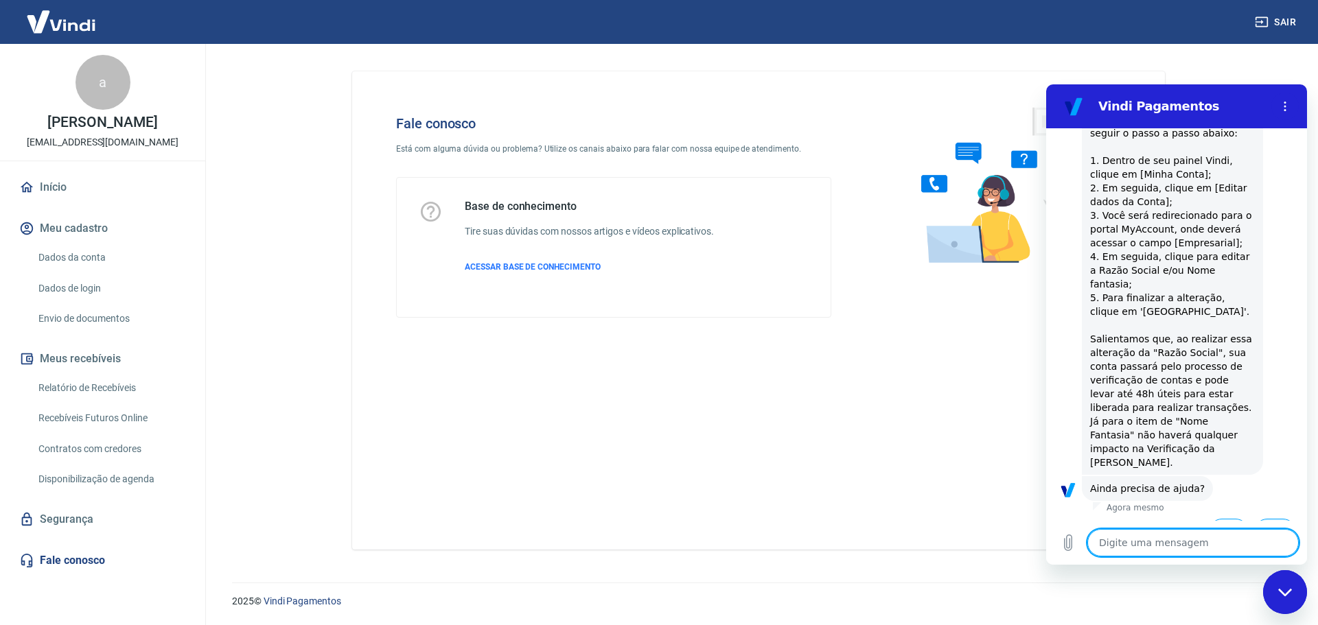
click at [1265, 519] on button "Não" at bounding box center [1275, 532] width 42 height 26
type textarea "x"
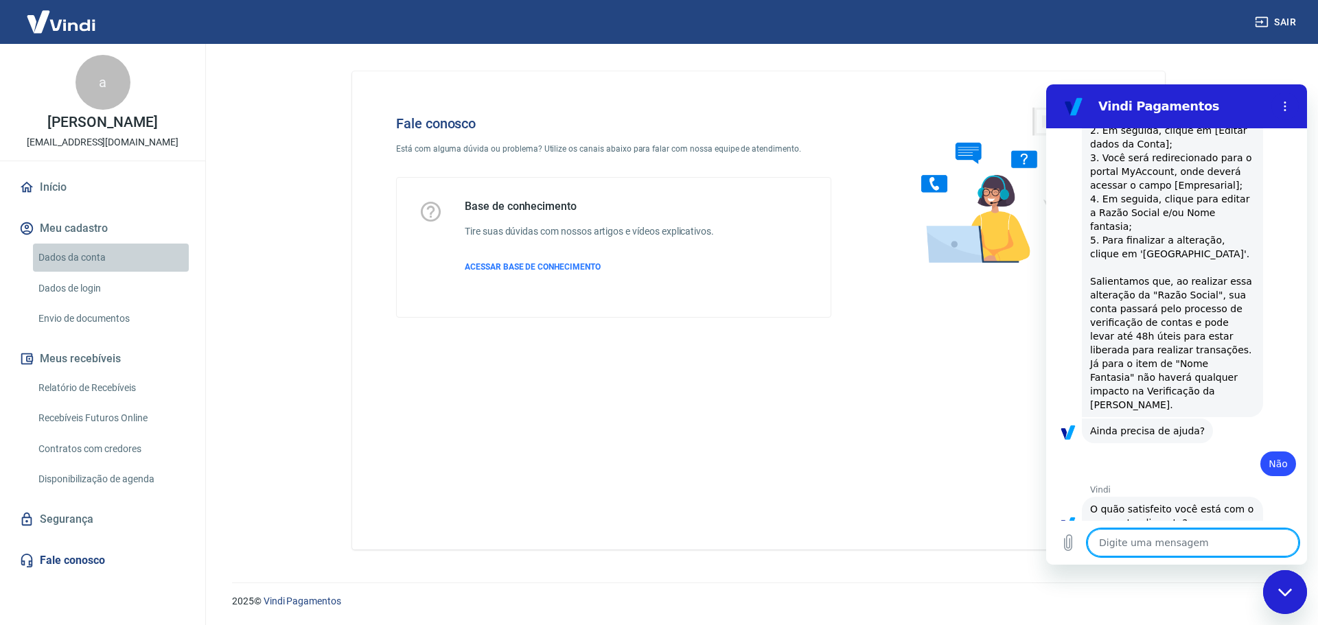
click at [71, 261] on link "Dados da conta" at bounding box center [111, 258] width 156 height 28
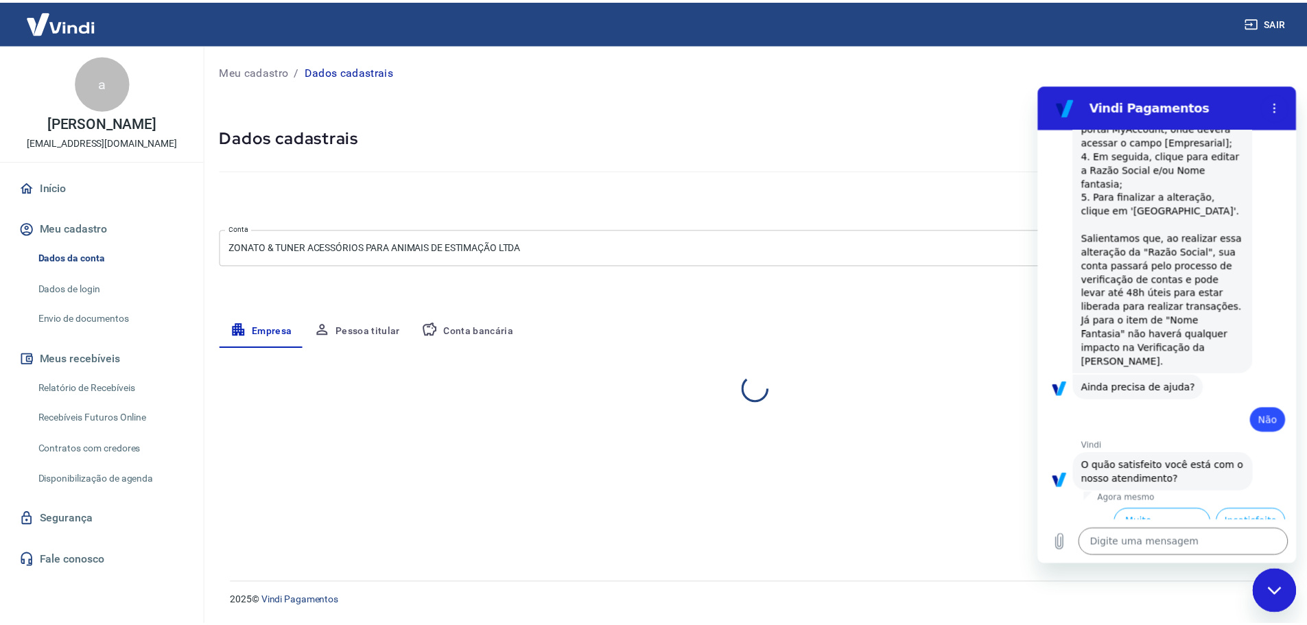
scroll to position [923, 0]
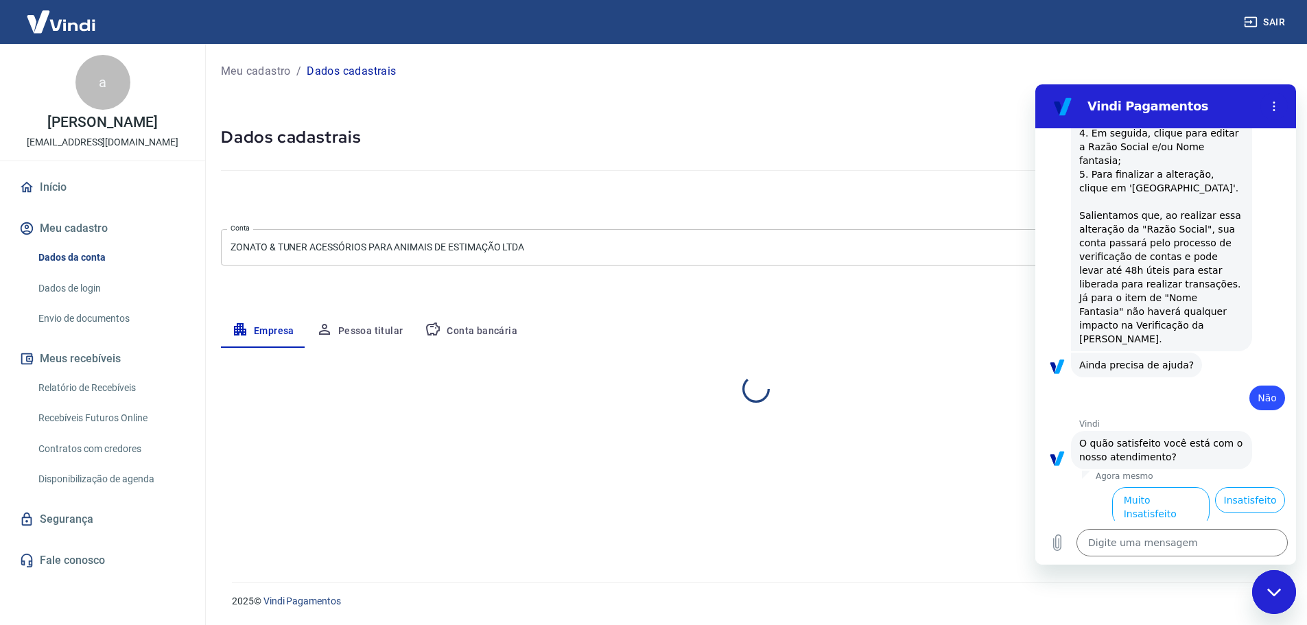
select select "PR"
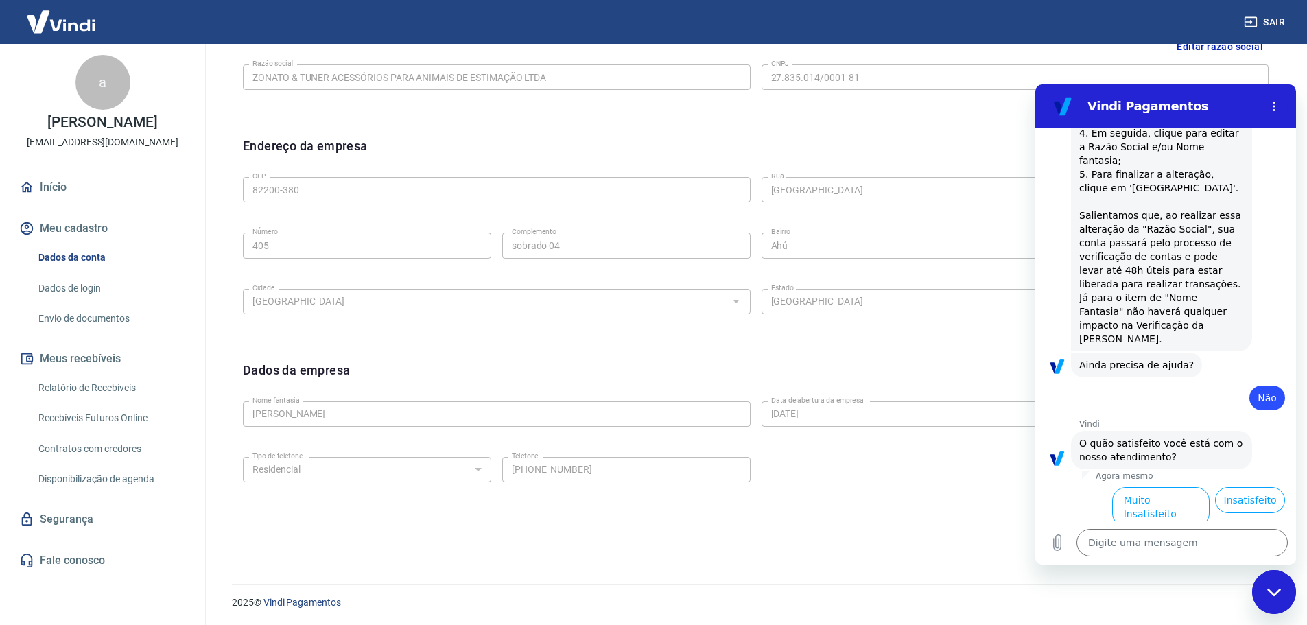
scroll to position [364, 0]
click at [1271, 104] on icon "Menu de opções" at bounding box center [1274, 106] width 11 height 11
click at [1281, 596] on icon "Fechar janela de mensagens" at bounding box center [1275, 592] width 14 height 9
type textarea "x"
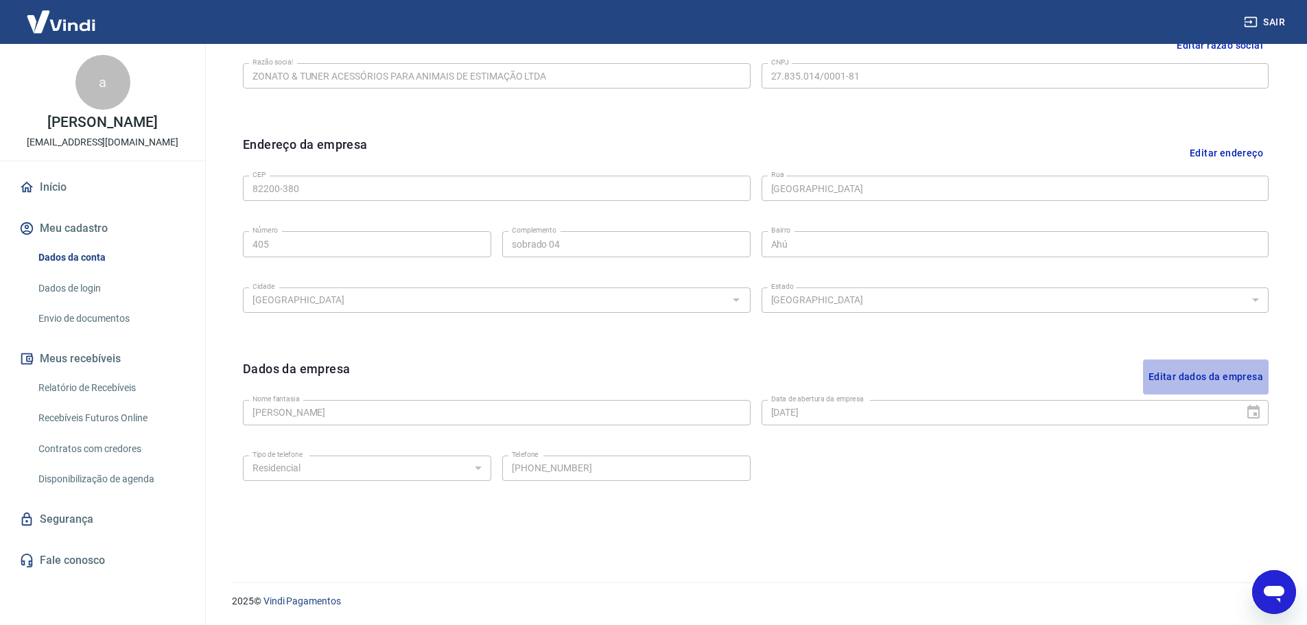
click at [1222, 372] on button "Editar dados da empresa" at bounding box center [1206, 377] width 126 height 35
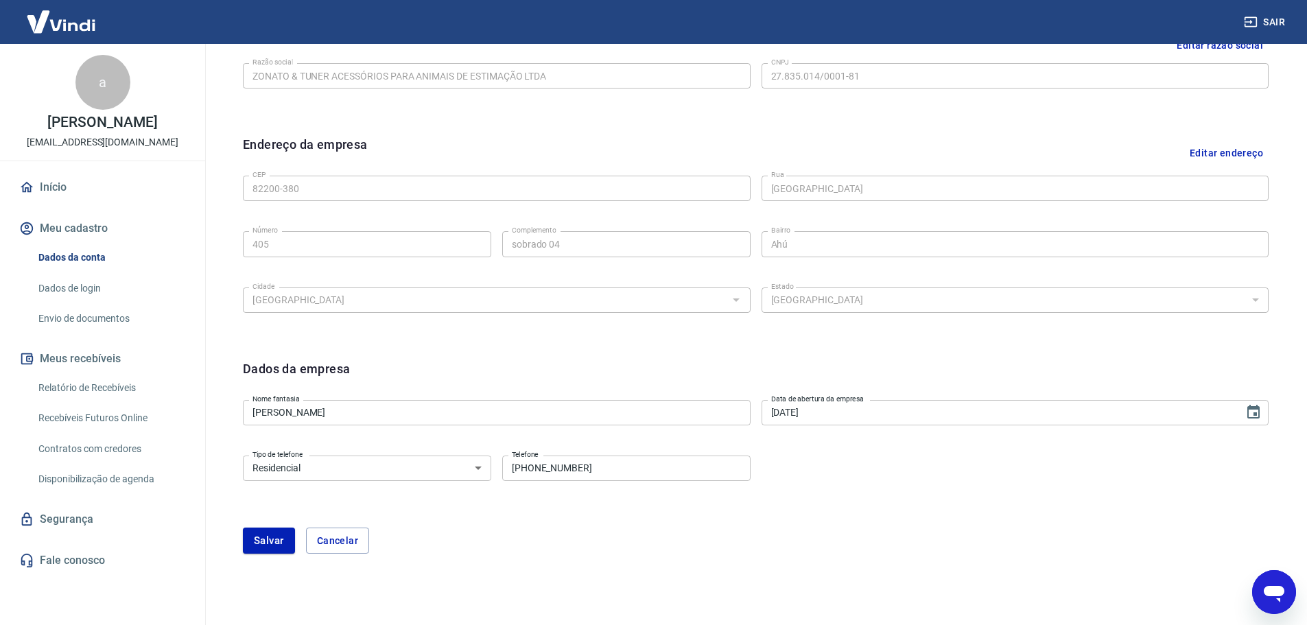
click at [356, 412] on input "[PERSON_NAME]" at bounding box center [497, 412] width 508 height 25
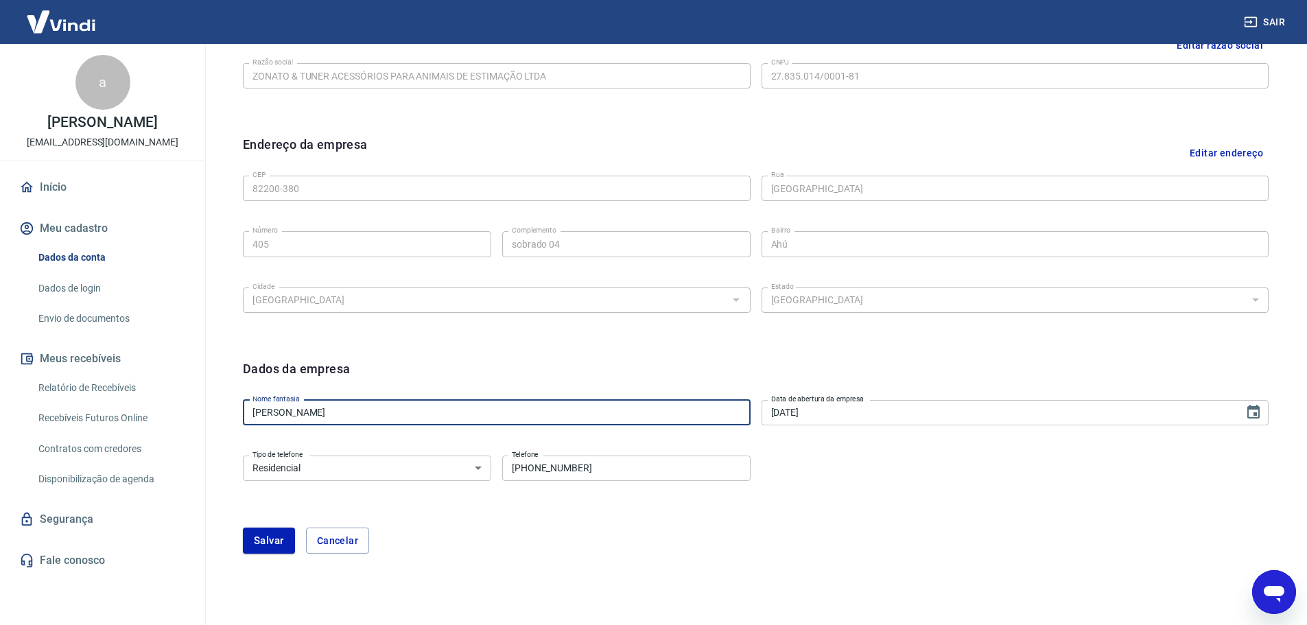
drag, startPoint x: 334, startPoint y: 410, endPoint x: 248, endPoint y: 417, distance: 85.4
click at [248, 417] on input "[PERSON_NAME]" at bounding box center [497, 412] width 508 height 25
type input "TAGSEUPET"
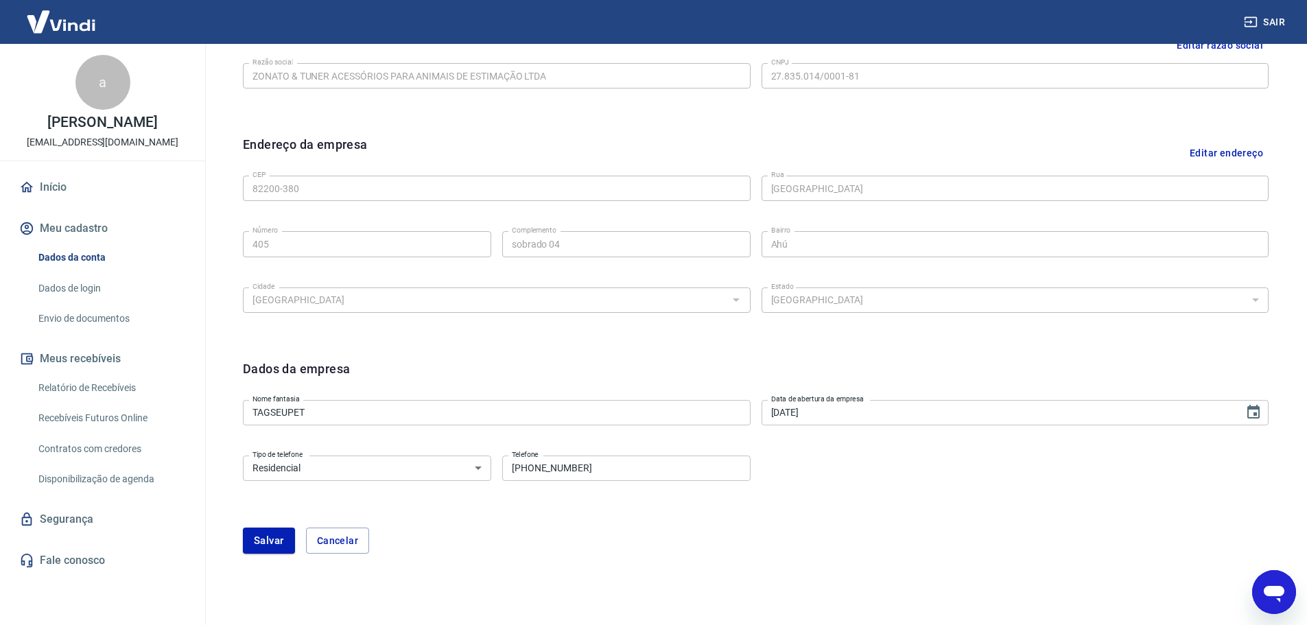
click at [441, 528] on div "[PERSON_NAME]" at bounding box center [756, 541] width 1026 height 26
click at [453, 476] on select "Residencial Comercial" at bounding box center [367, 468] width 248 height 25
click at [433, 523] on form "Dados da empresa Nome fantasia TAGSEUPET Nome fantasia Data de abertura da empr…" at bounding box center [756, 457] width 1026 height 194
click at [372, 474] on select "Residencial Comercial" at bounding box center [367, 468] width 248 height 25
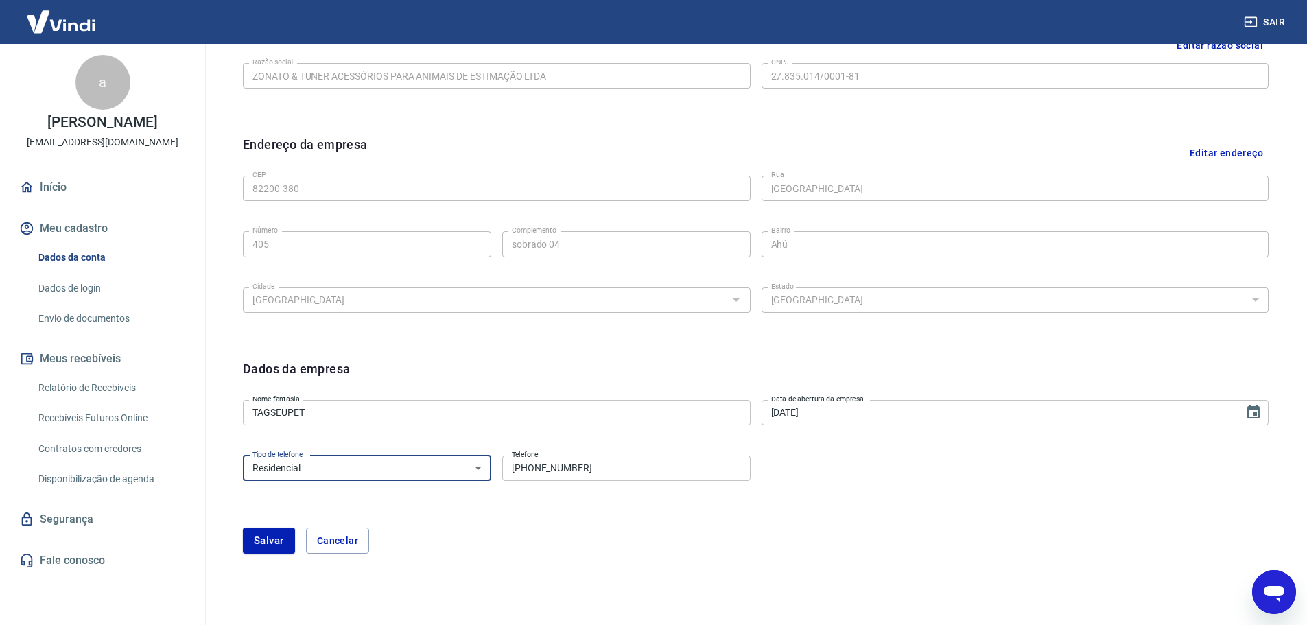
click at [372, 474] on select "Residencial Comercial" at bounding box center [367, 468] width 248 height 25
click at [265, 543] on button "Salvar" at bounding box center [269, 541] width 52 height 26
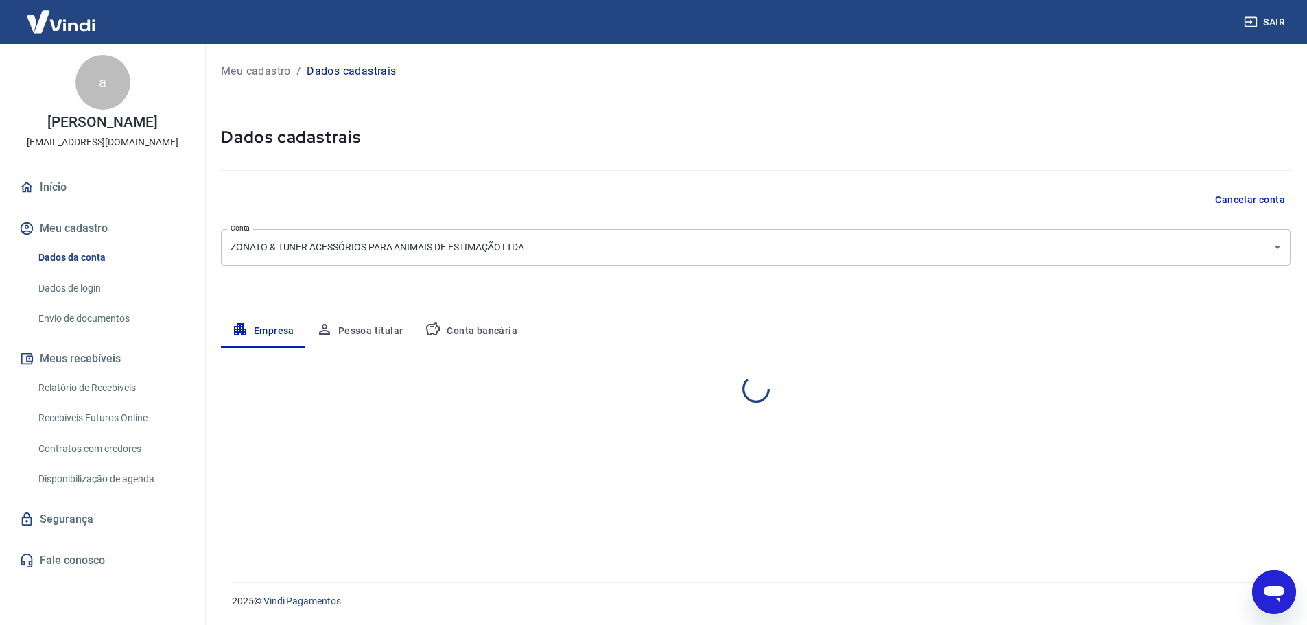
select select "PR"
